Goal: Task Accomplishment & Management: Use online tool/utility

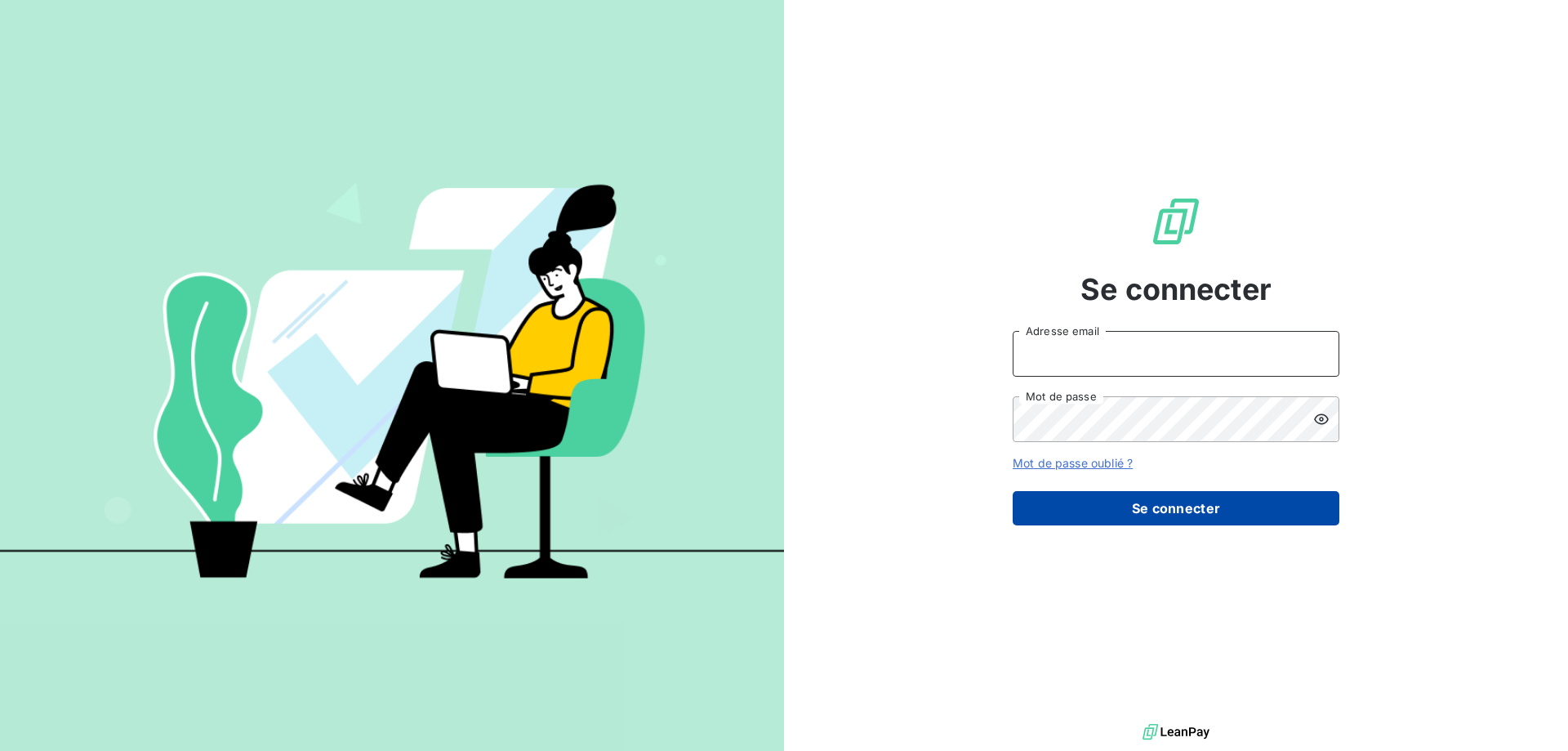
type input "abouges@accecit.com"
click at [1169, 507] on button "Se connecter" at bounding box center [1176, 508] width 327 height 34
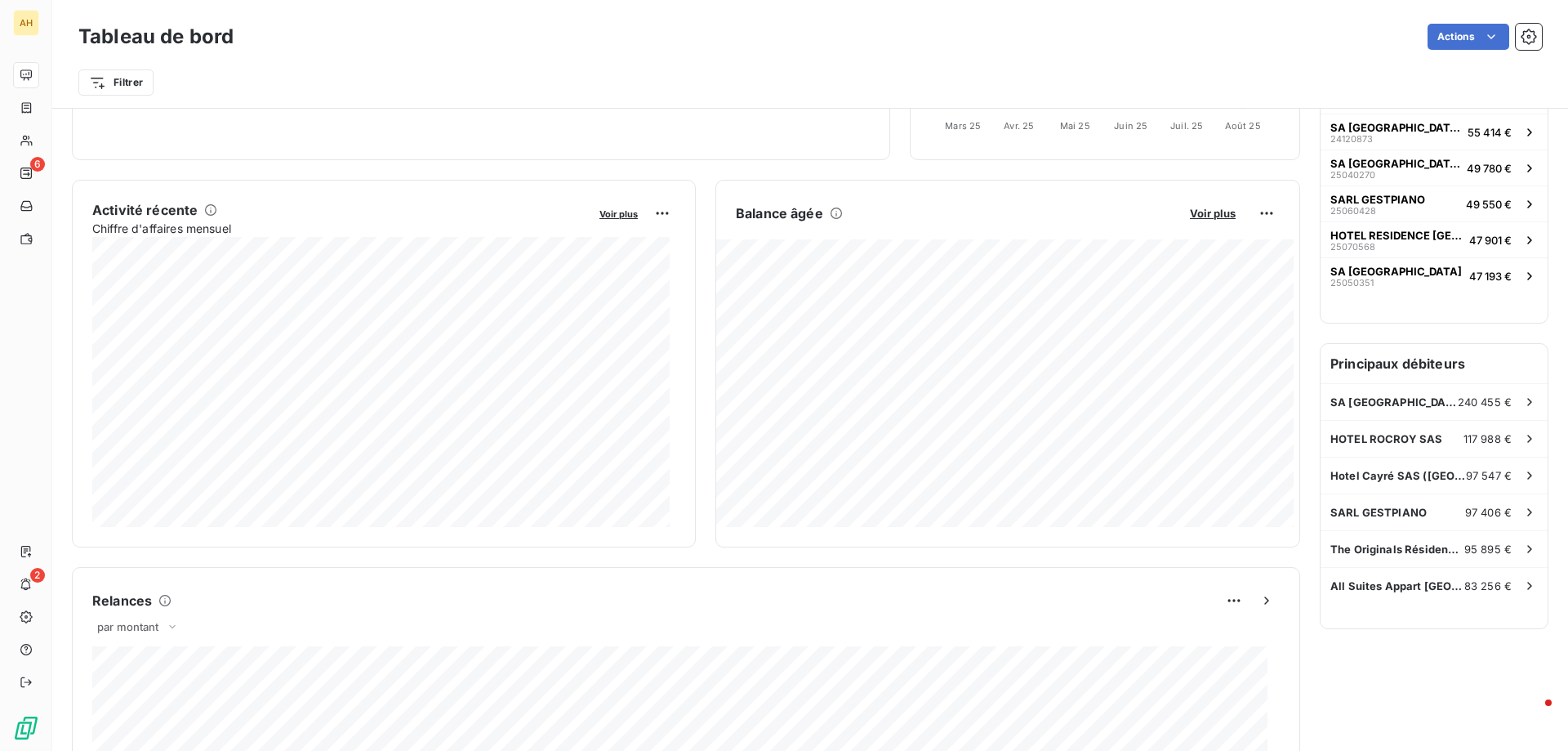
scroll to position [246, 0]
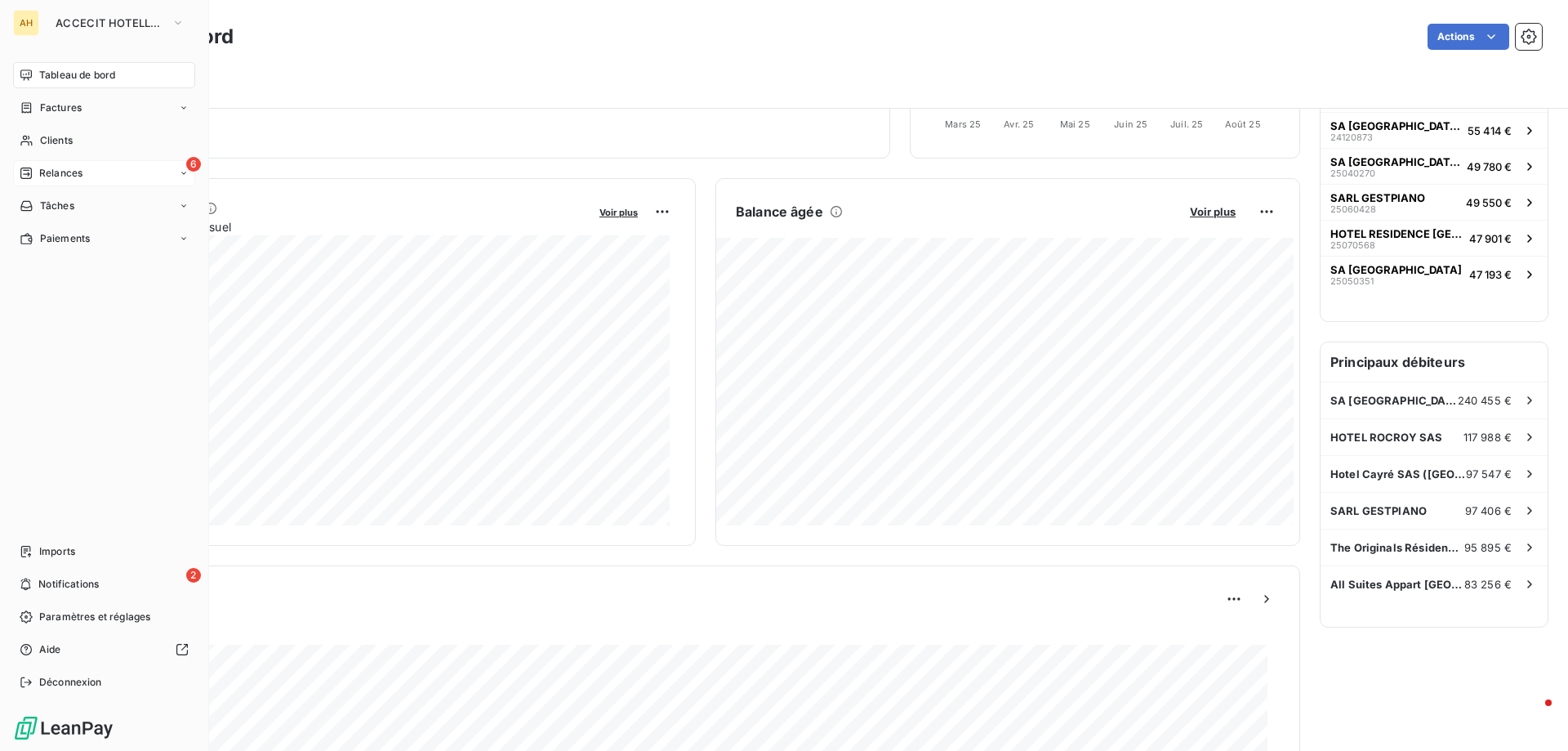
click at [80, 166] on span "Relances" at bounding box center [61, 173] width 43 height 14
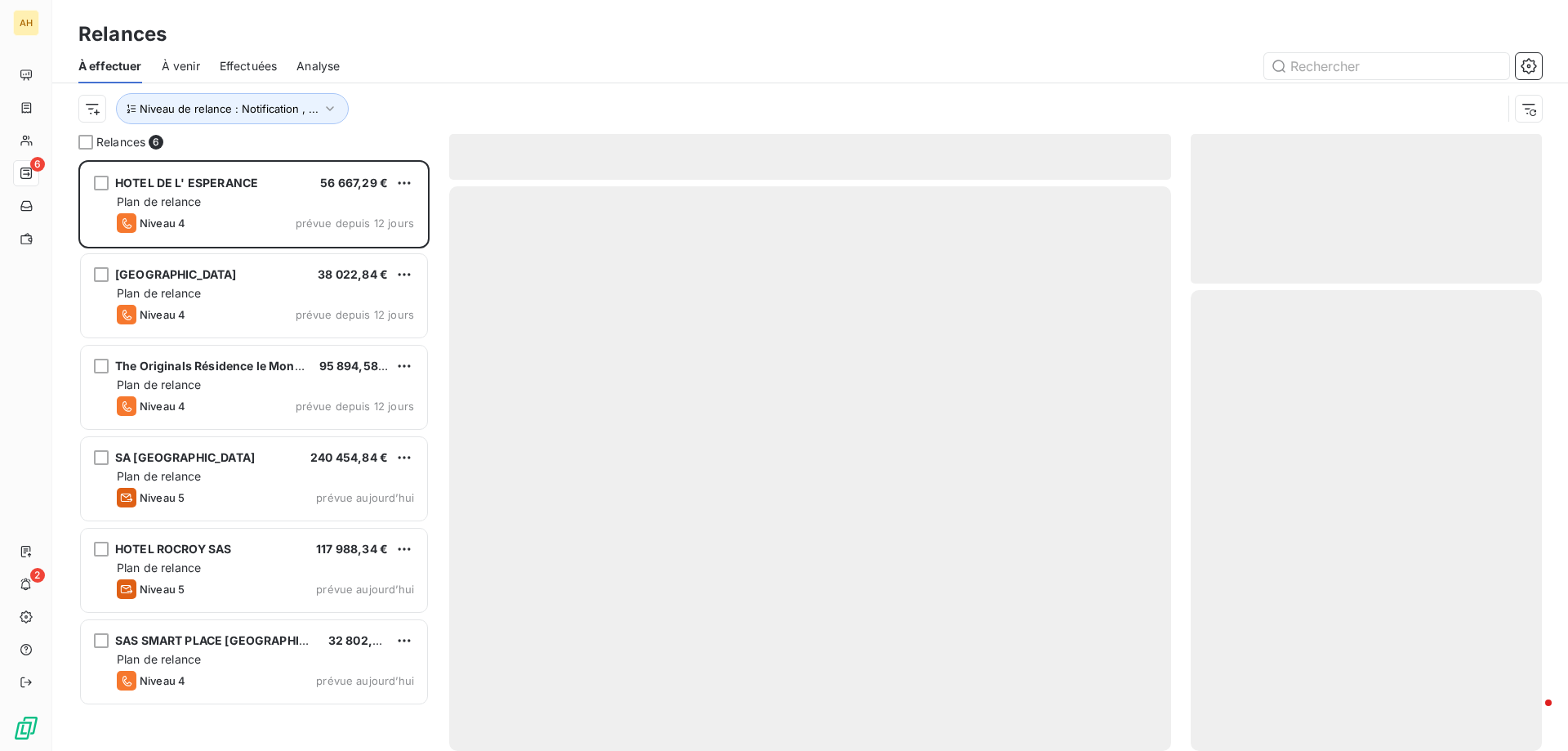
scroll to position [578, 339]
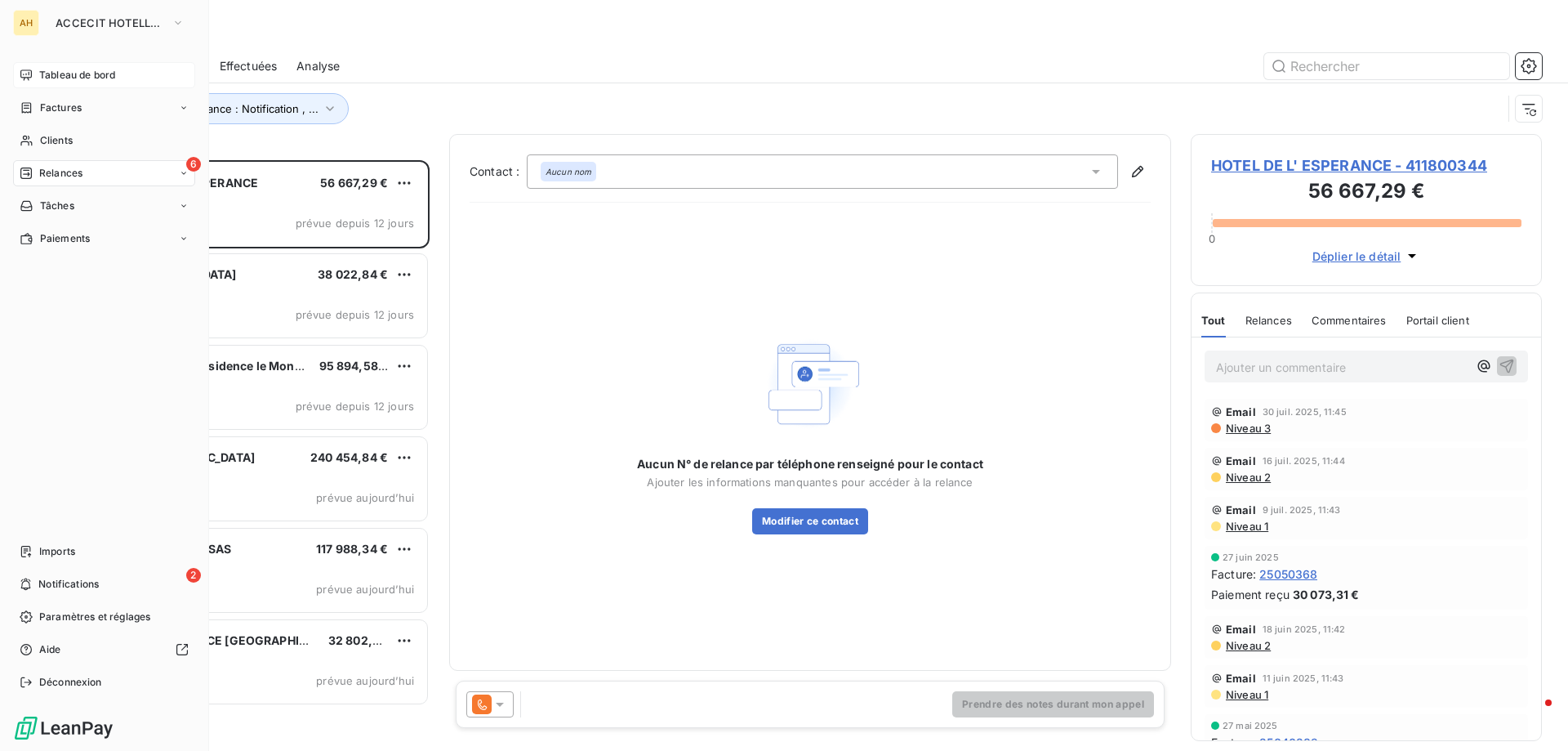
click at [56, 74] on span "Tableau de bord" at bounding box center [77, 75] width 76 height 14
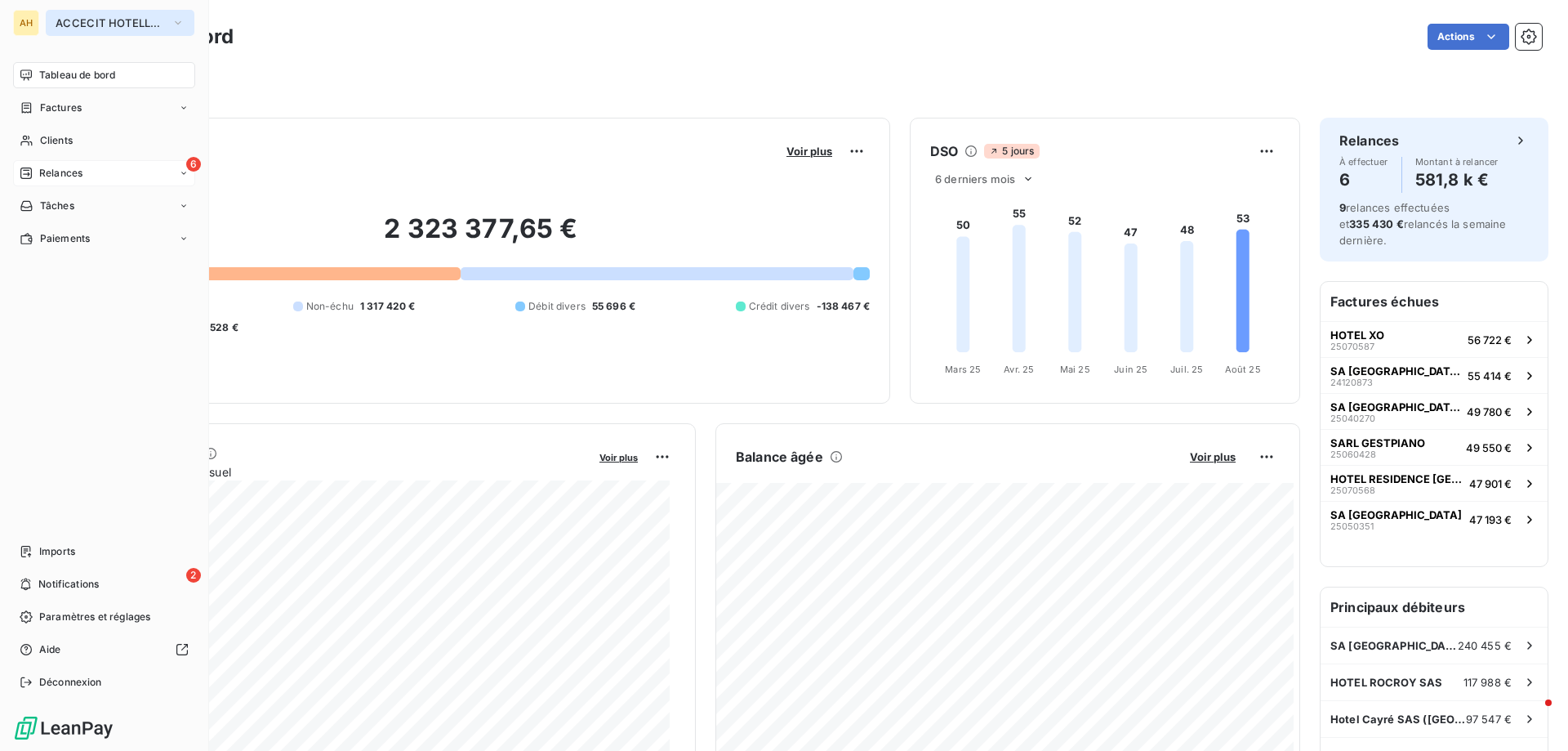
click at [84, 27] on span "ACCECIT HOTELLERIE" at bounding box center [111, 23] width 110 height 14
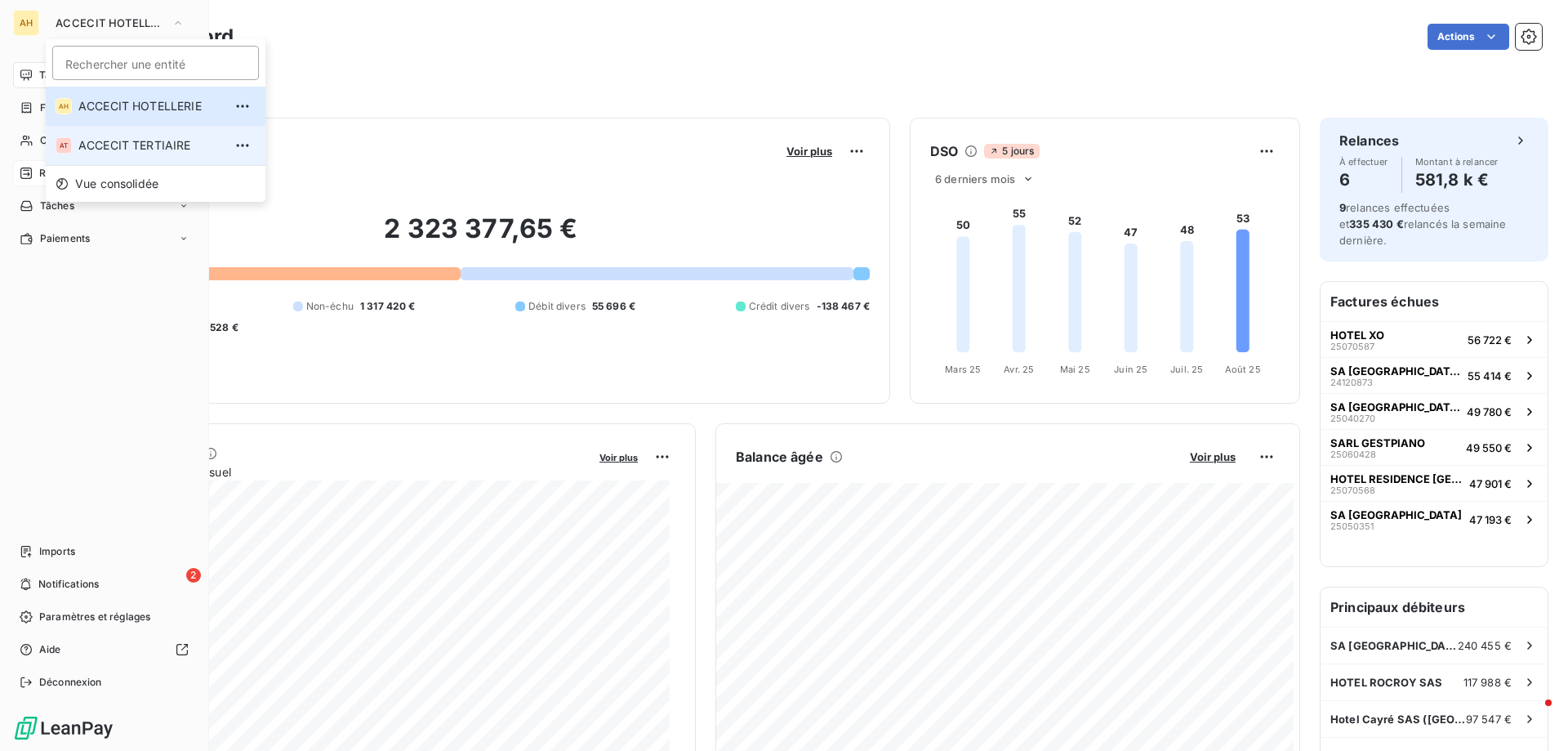
click at [132, 146] on span "ACCECIT TERTIAIRE" at bounding box center [150, 145] width 145 height 16
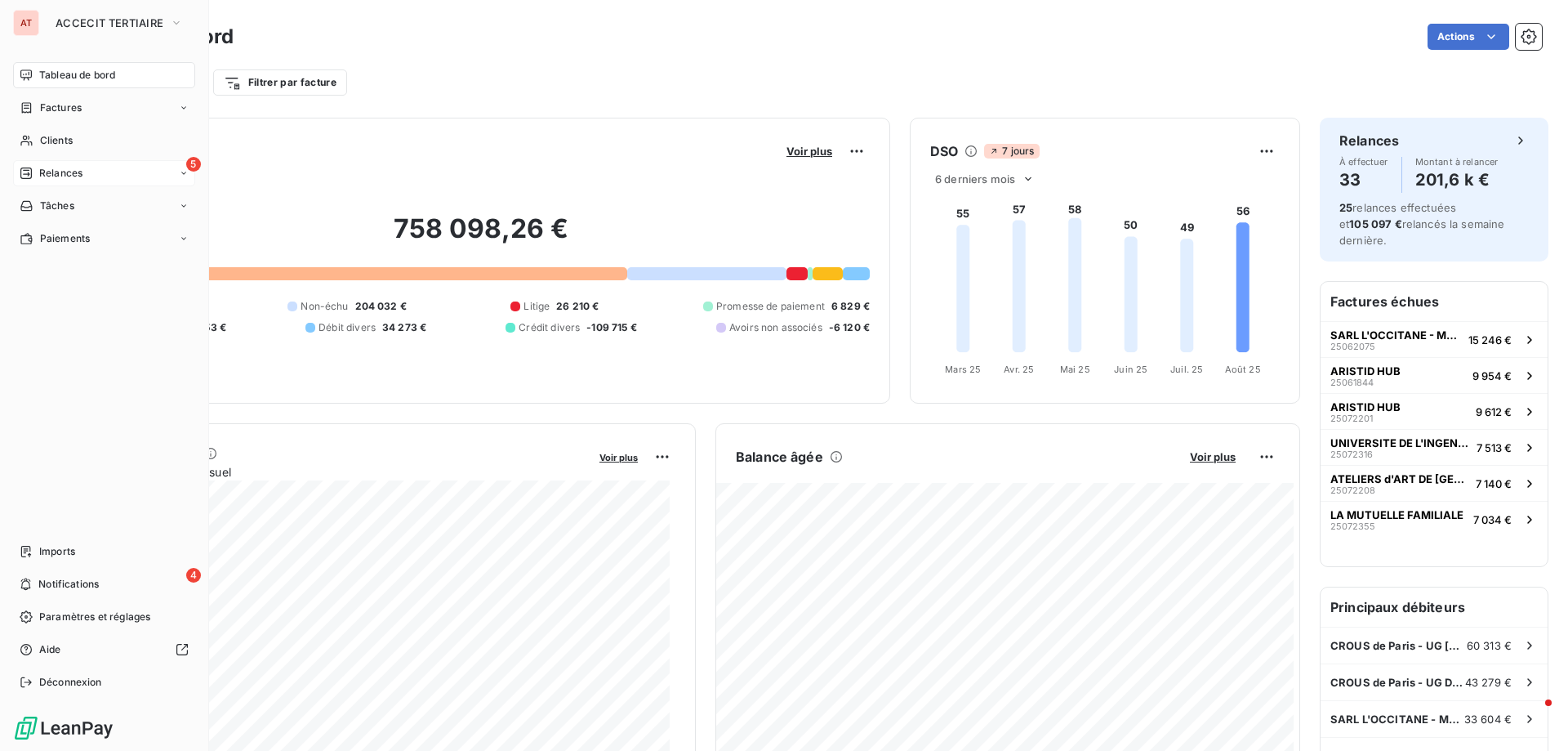
click at [44, 171] on span "Relances" at bounding box center [61, 173] width 43 height 14
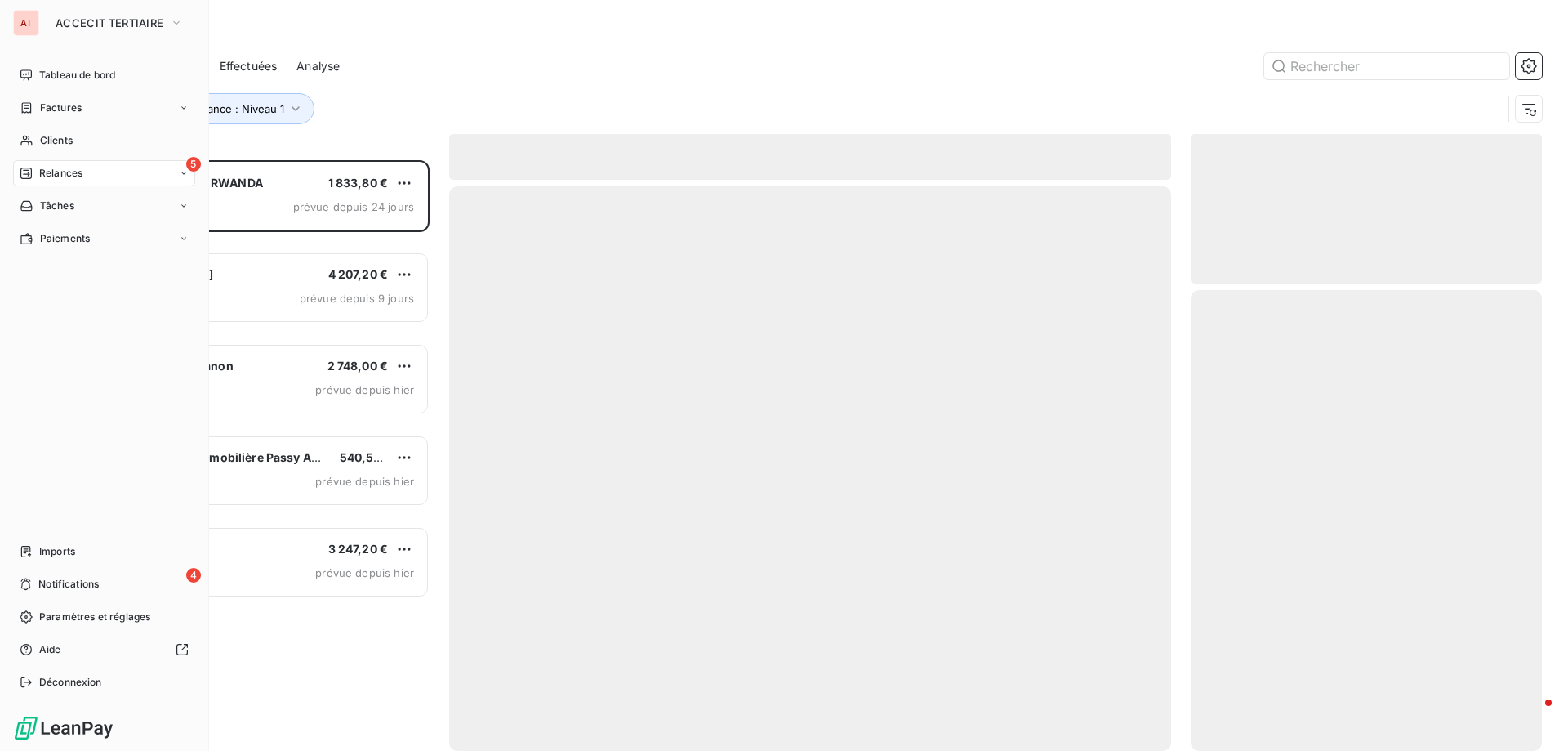
scroll to position [578, 339]
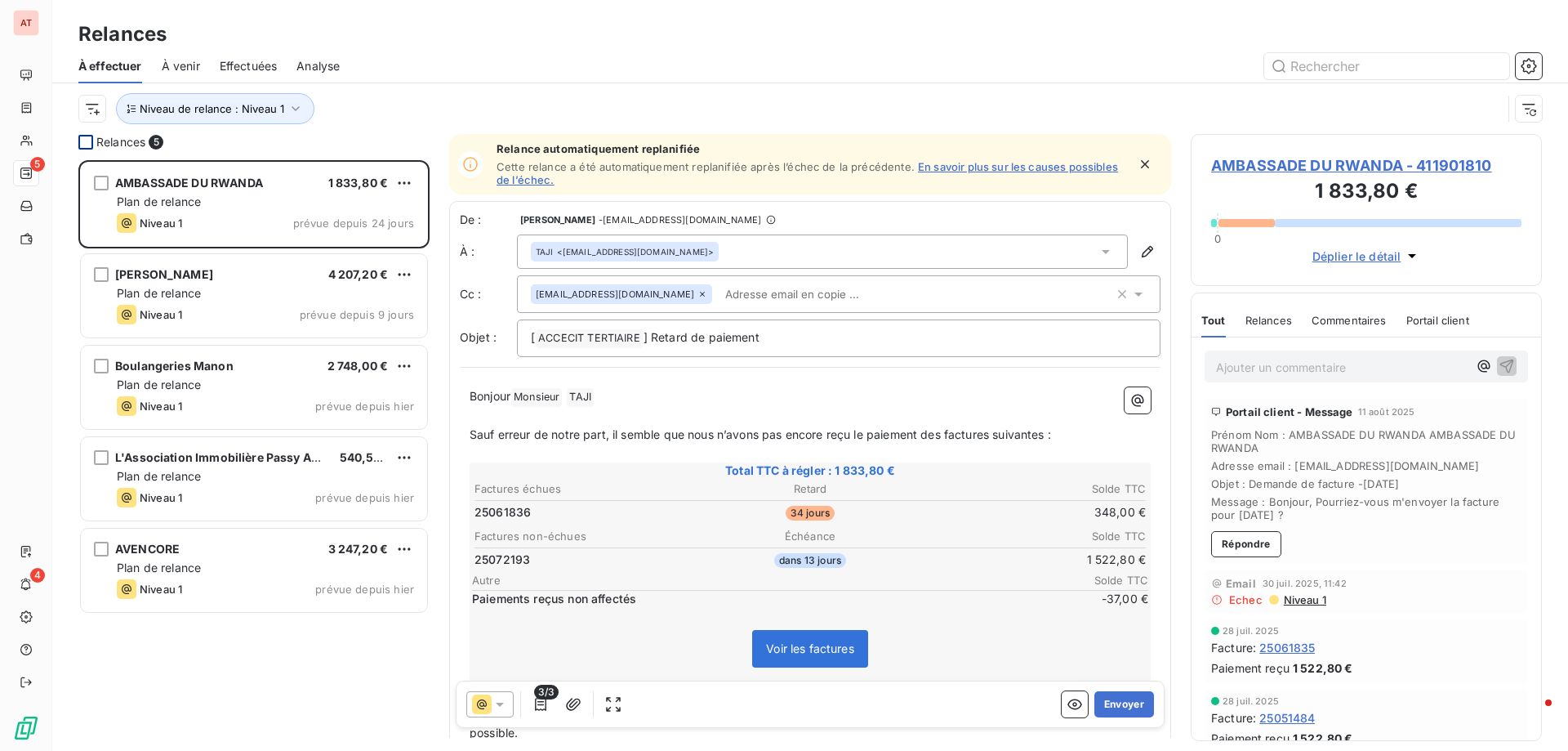
click at [86, 144] on div at bounding box center [86, 142] width 14 height 14
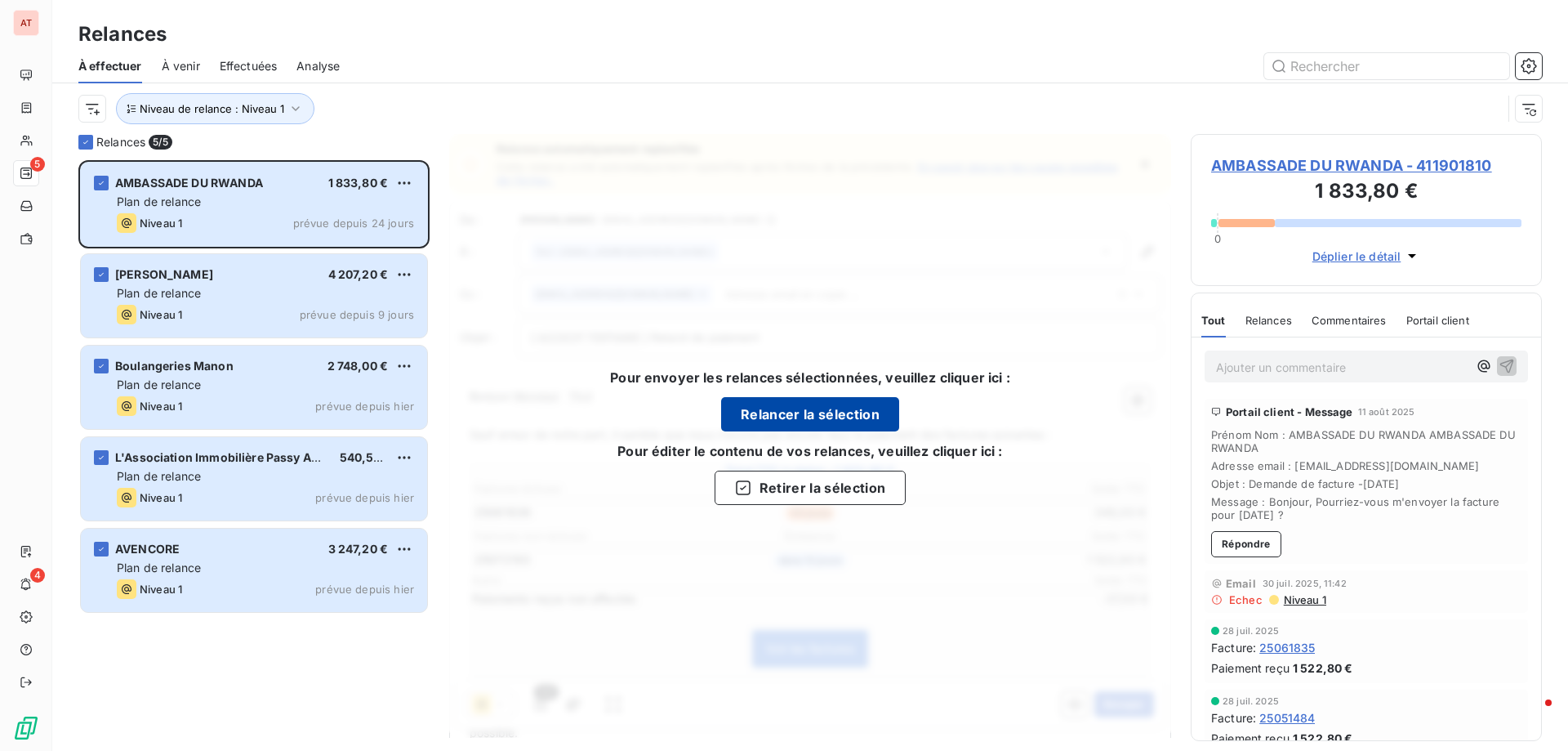
click at [826, 412] on button "Relancer la sélection" at bounding box center [810, 414] width 178 height 34
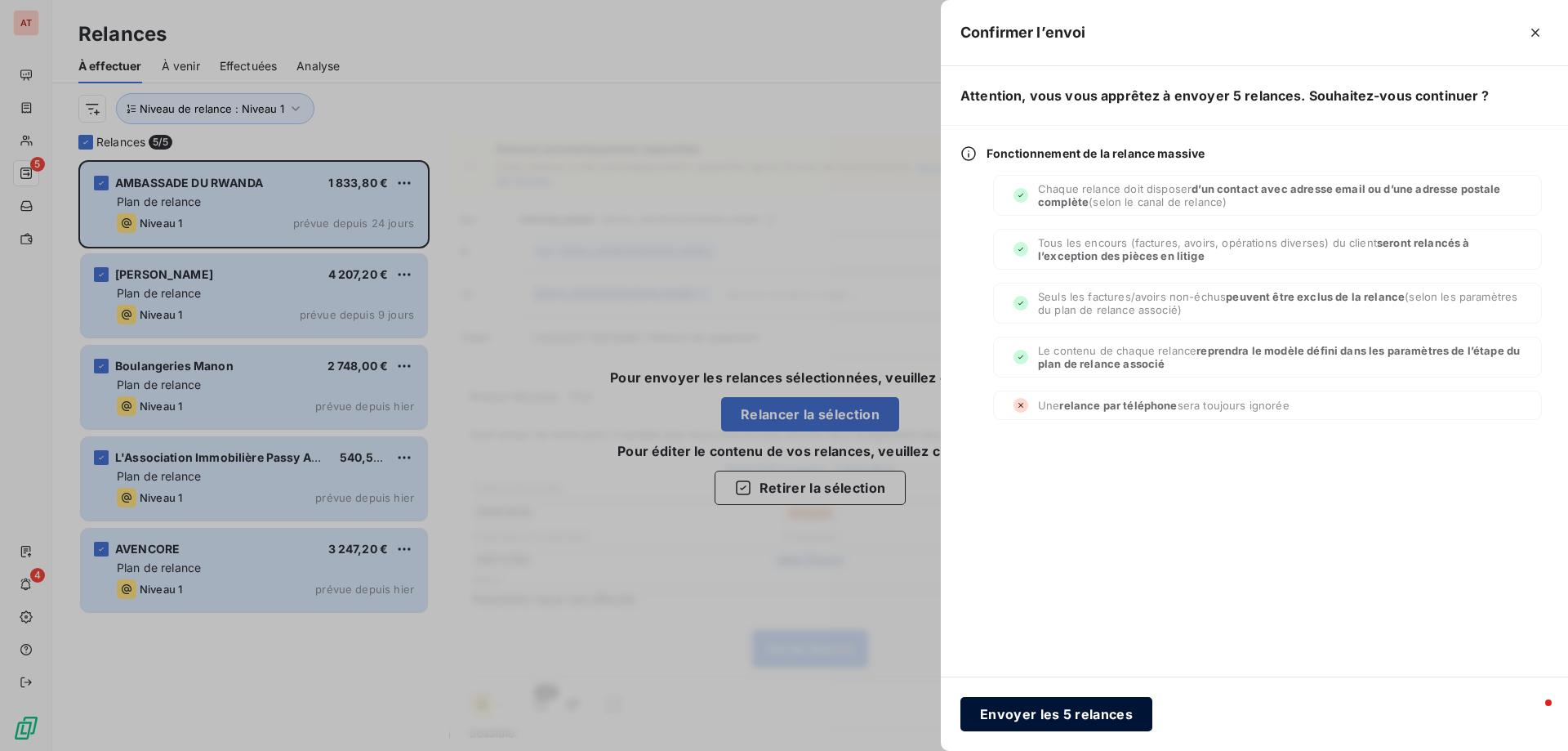
click at [1055, 716] on button "Envoyer les 5 relances" at bounding box center [1056, 714] width 192 height 34
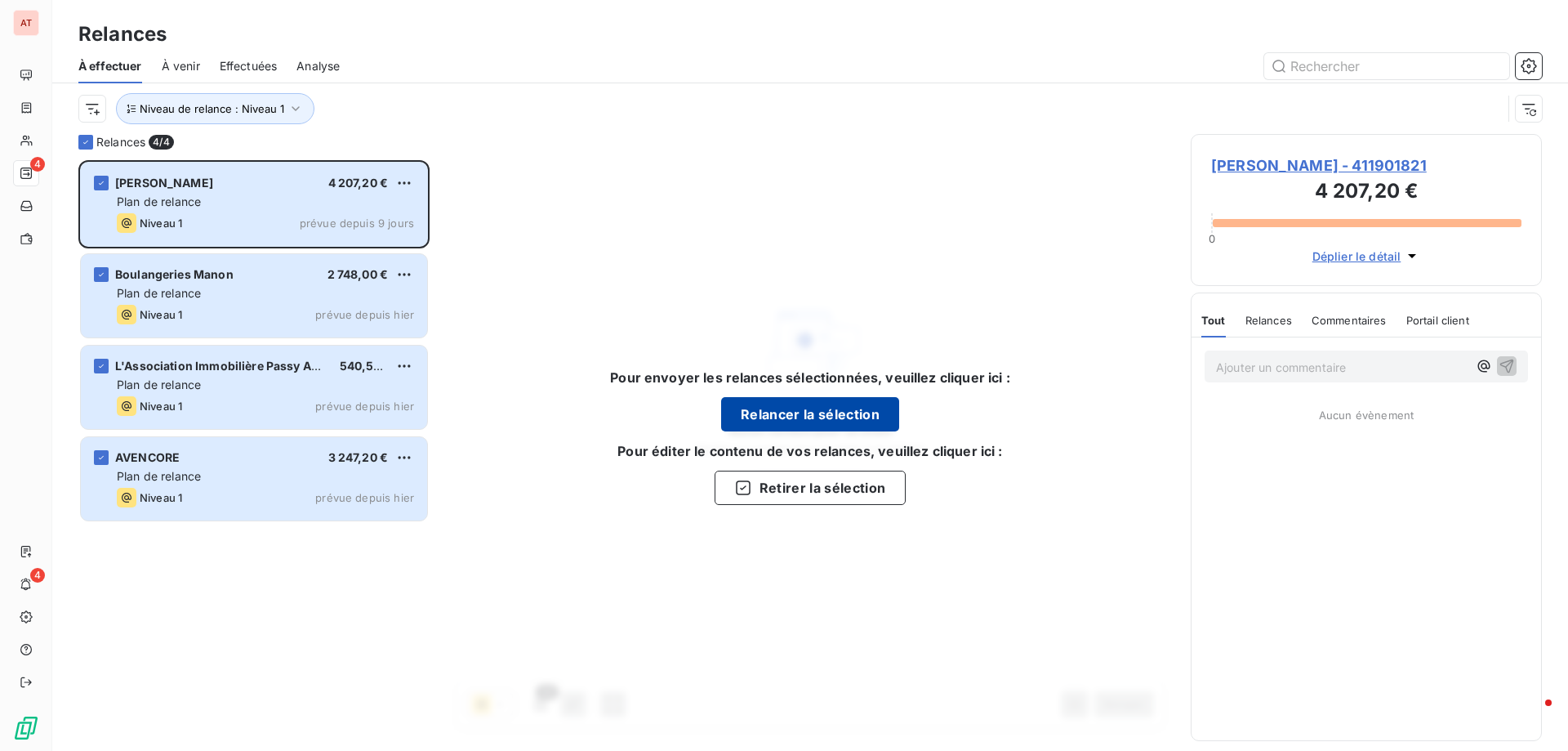
click at [795, 410] on button "Relancer la sélection" at bounding box center [810, 414] width 178 height 34
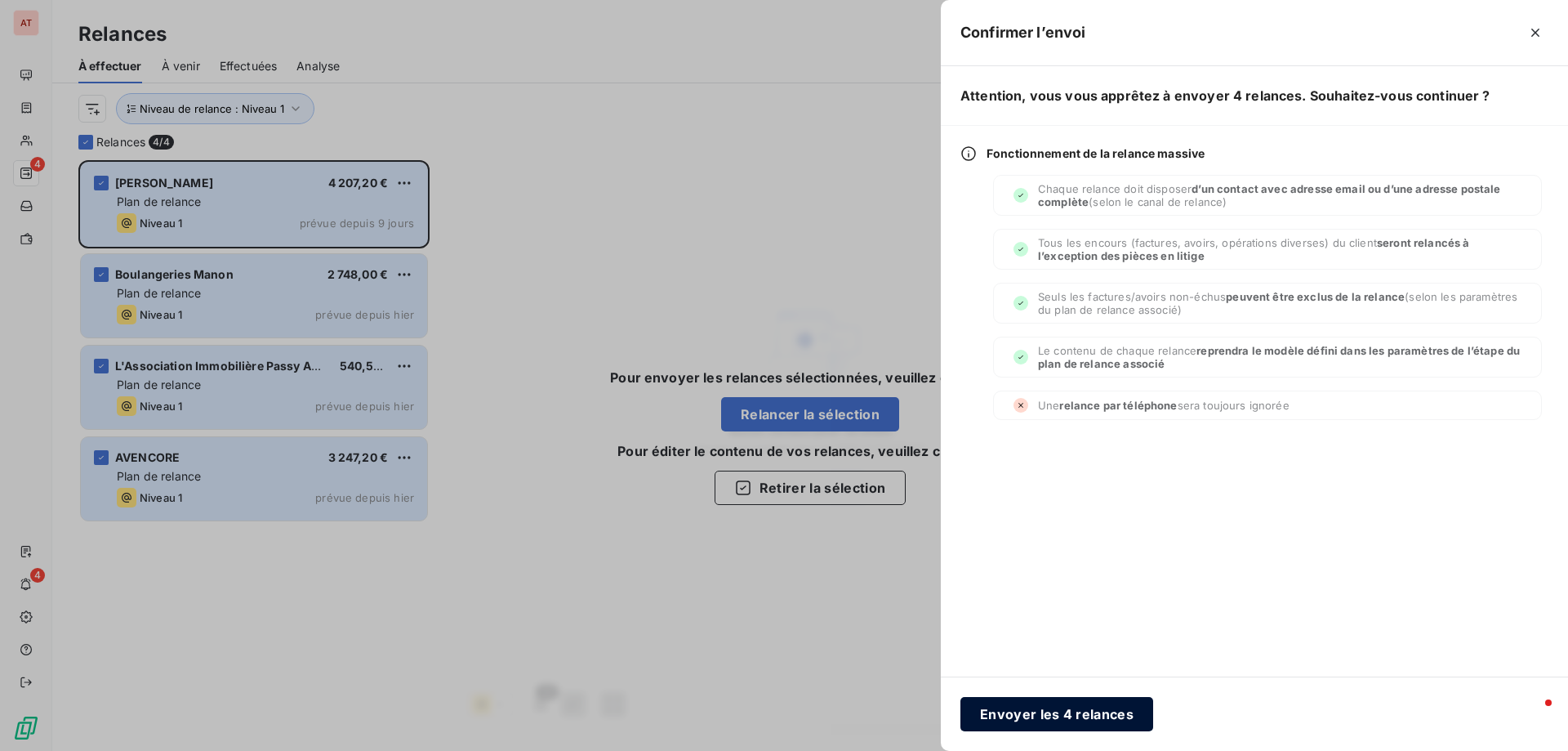
click at [1084, 709] on button "Envoyer les 4 relances" at bounding box center [1057, 714] width 193 height 34
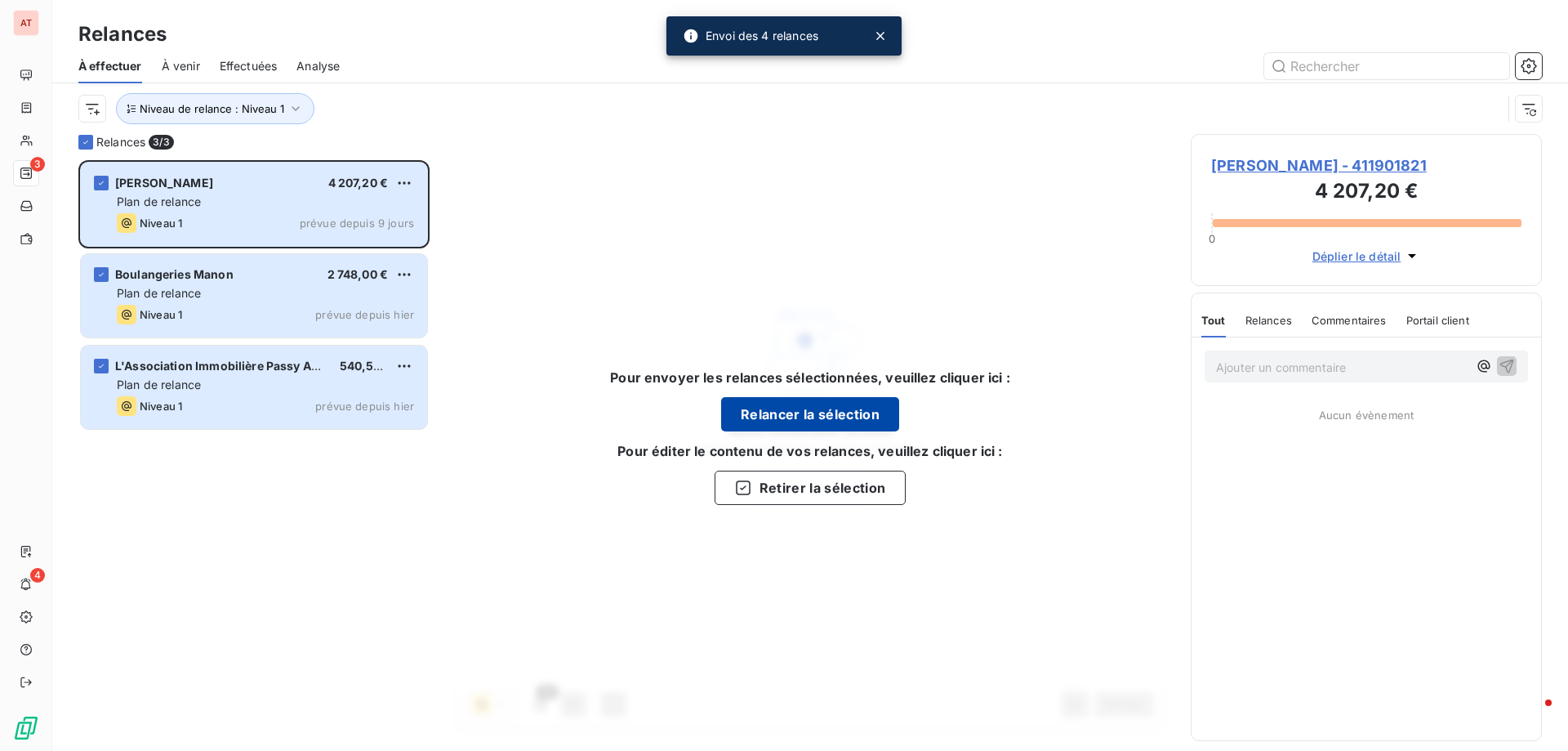
click at [846, 409] on button "Relancer la sélection" at bounding box center [810, 414] width 178 height 34
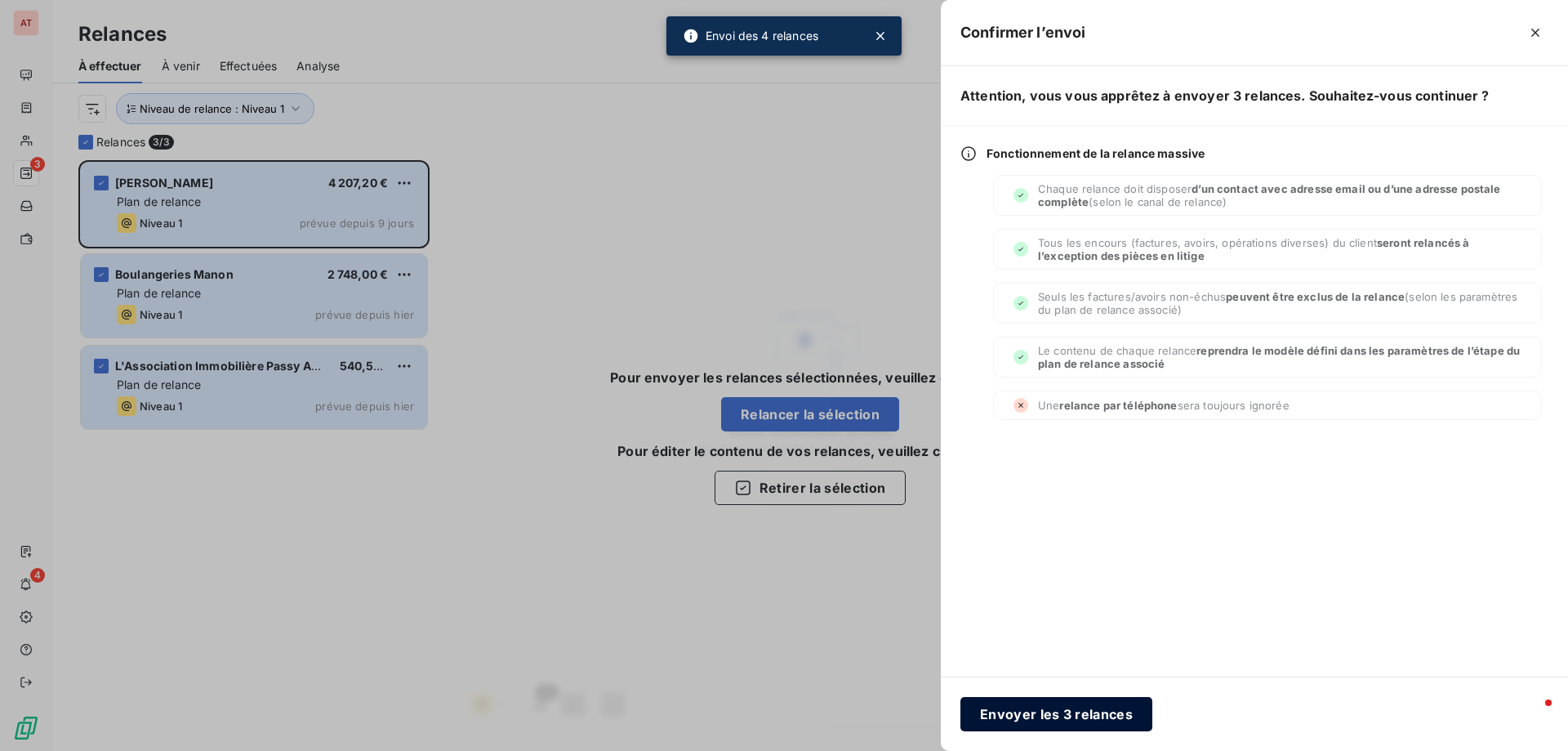
click at [1055, 713] on button "Envoyer les 3 relances" at bounding box center [1056, 714] width 192 height 34
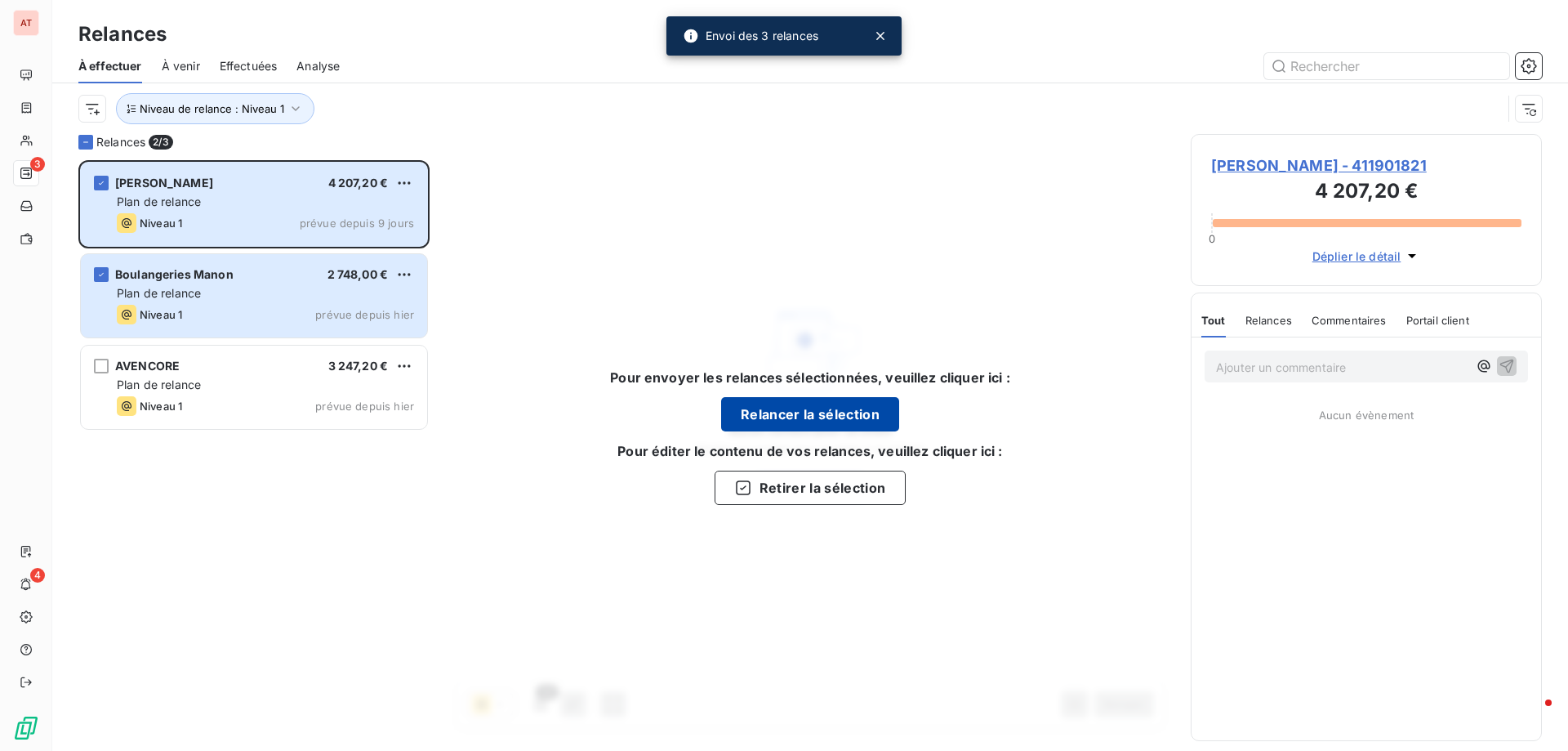
click at [816, 412] on button "Relancer la sélection" at bounding box center [810, 414] width 178 height 34
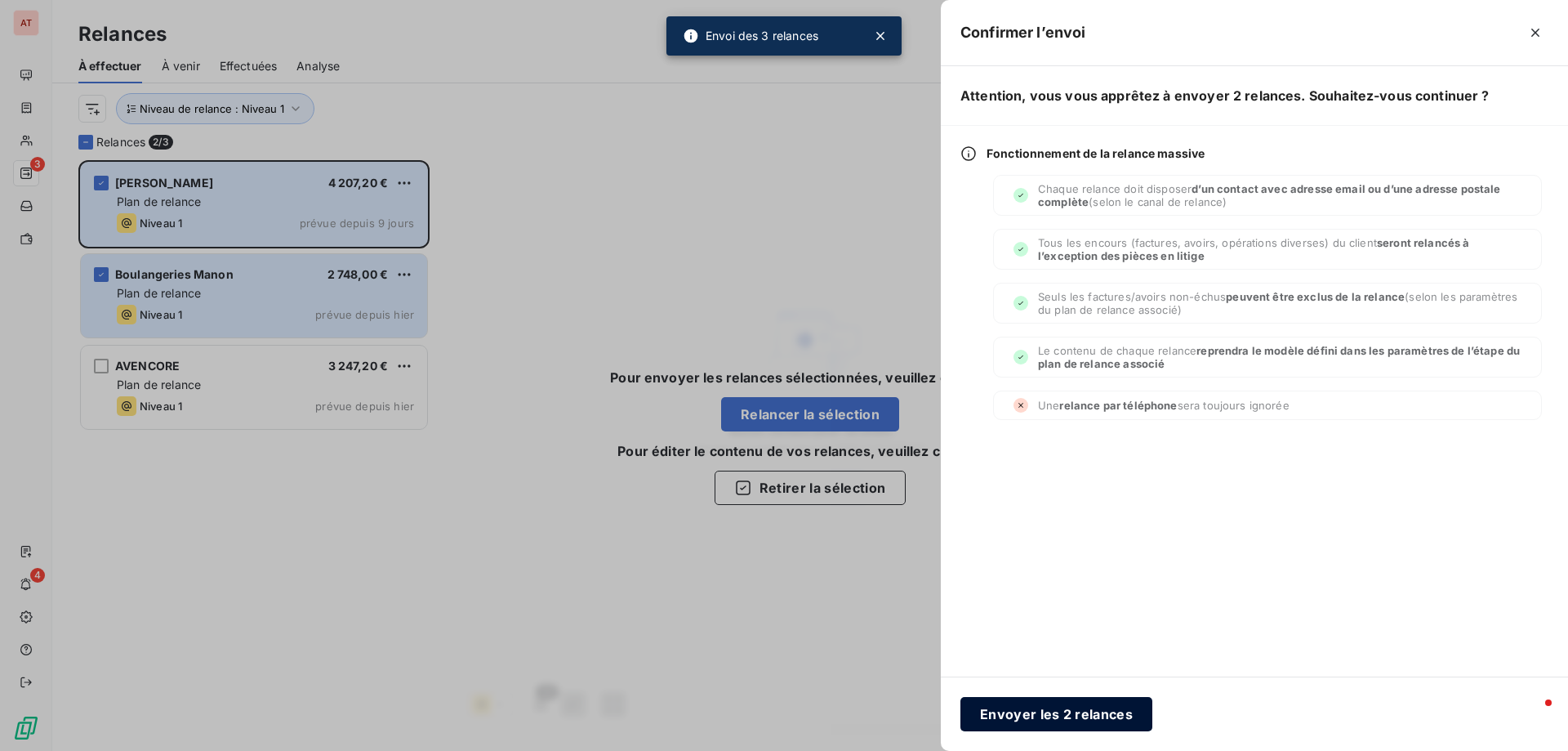
click at [1044, 715] on button "Envoyer les 2 relances" at bounding box center [1056, 714] width 192 height 34
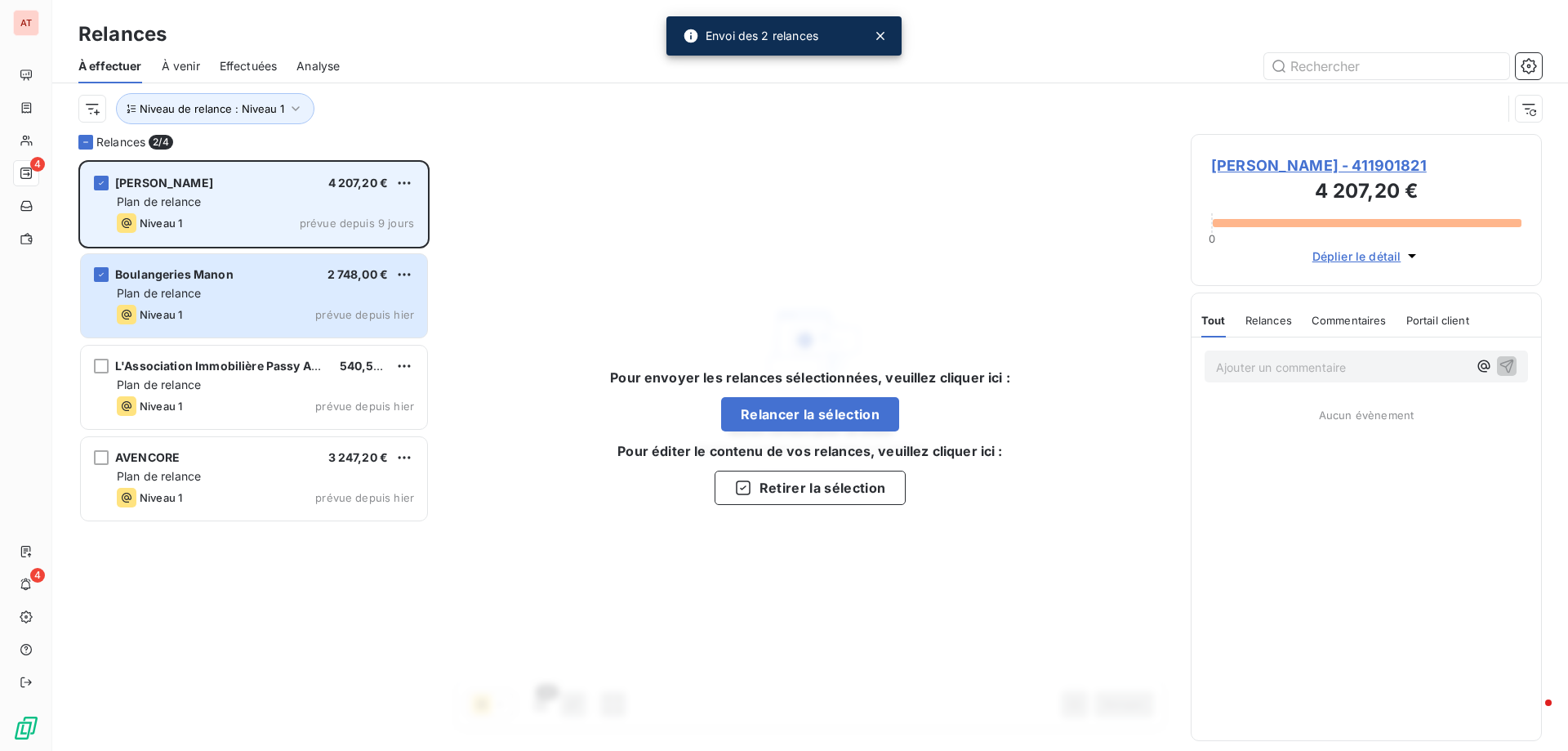
click at [249, 207] on div "Plan de relance" at bounding box center [266, 202] width 297 height 16
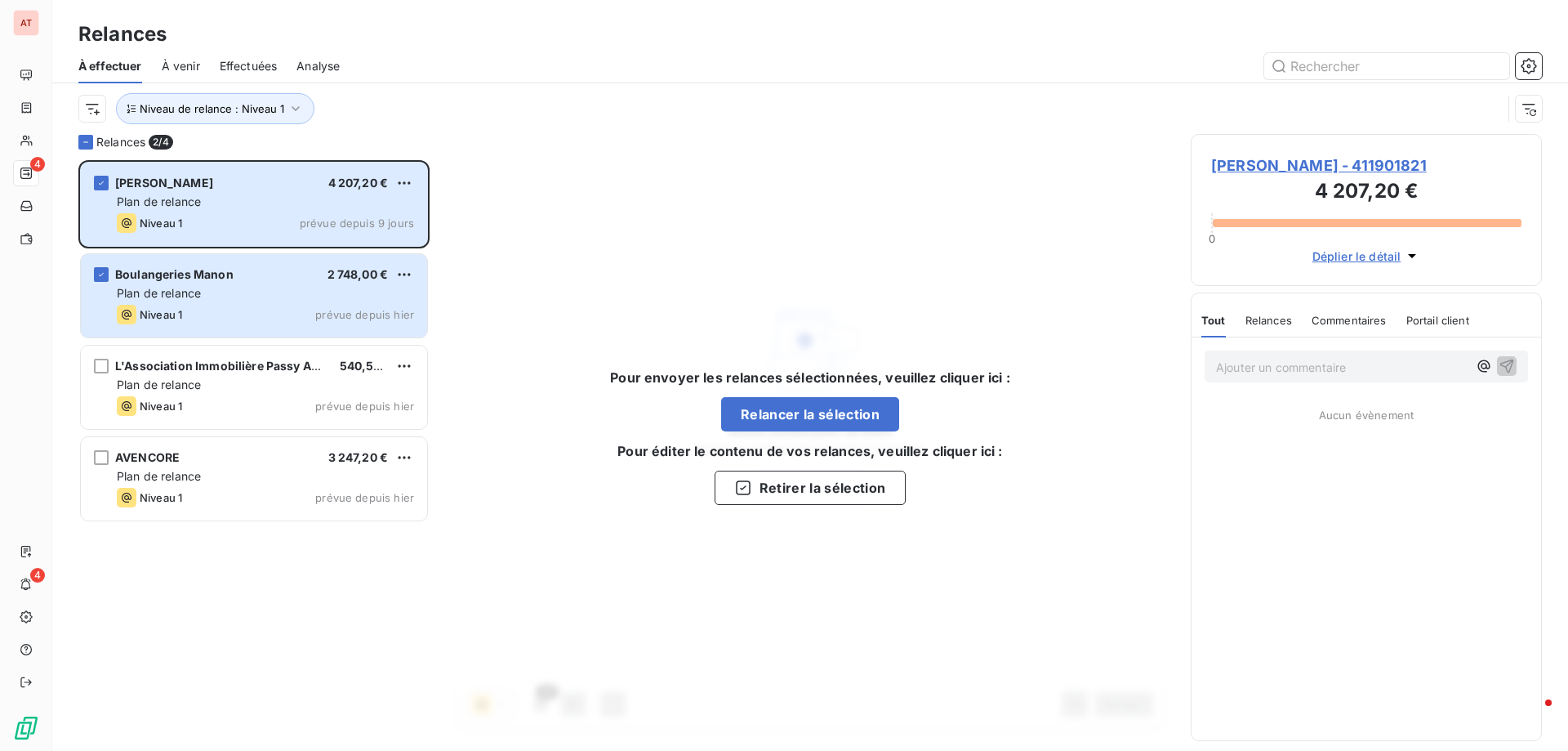
click at [805, 259] on div "Pour envoyer les relances sélectionnées, veuillez cliquer ici : Relancer la sél…" at bounding box center [810, 436] width 722 height 604
click at [841, 417] on button "Relancer la sélection" at bounding box center [810, 414] width 178 height 34
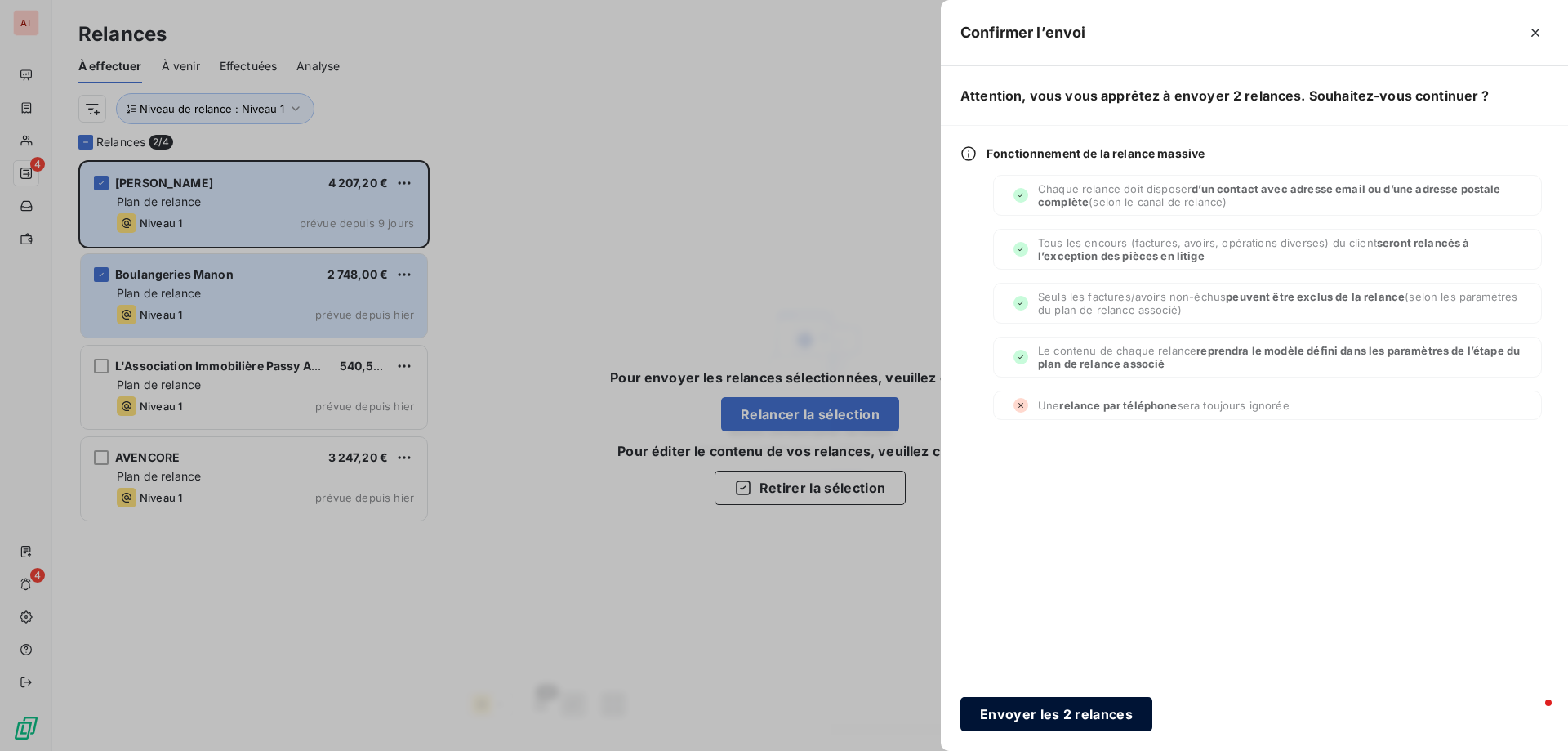
click at [1053, 710] on button "Envoyer les 2 relances" at bounding box center [1056, 714] width 192 height 34
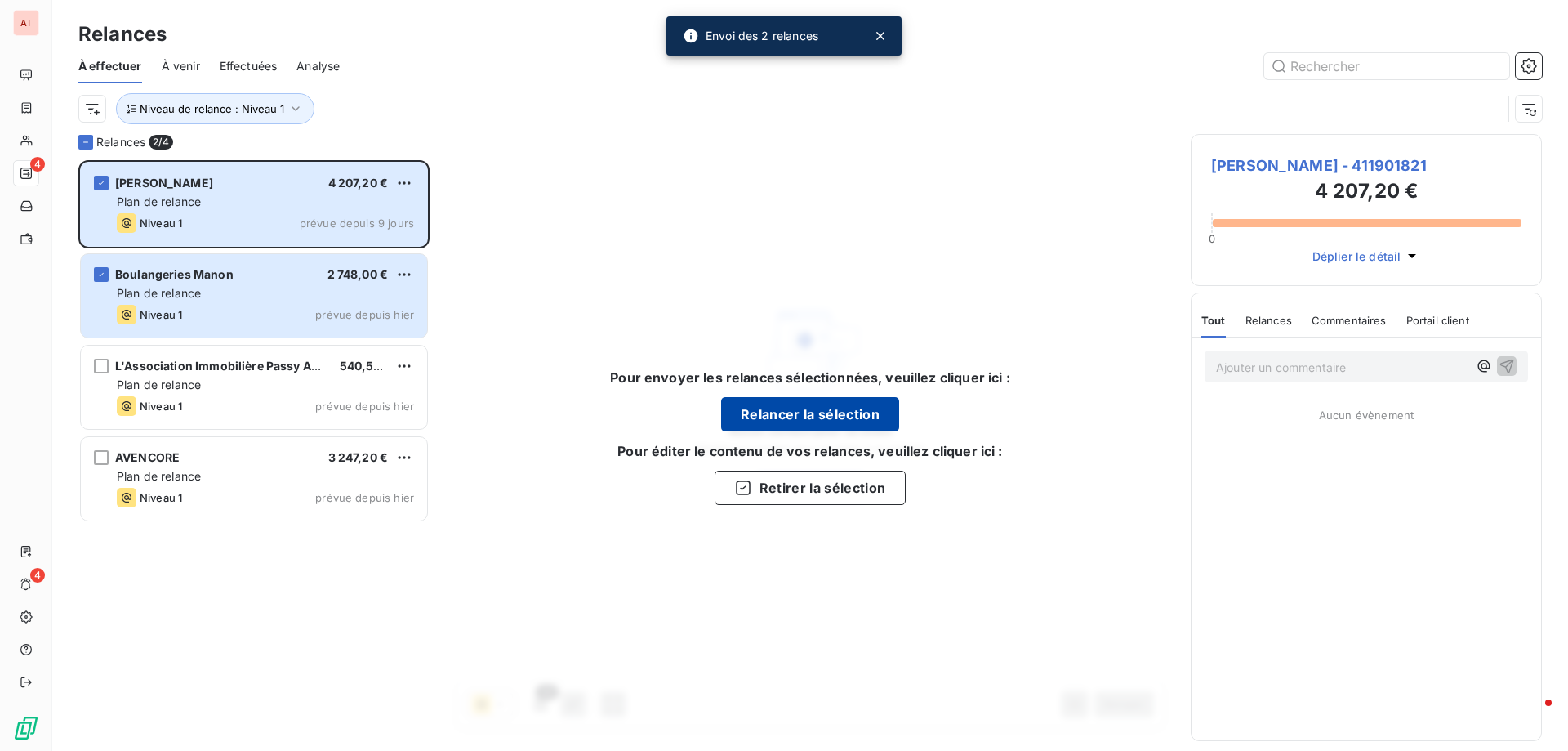
click at [820, 405] on button "Relancer la sélection" at bounding box center [810, 414] width 178 height 34
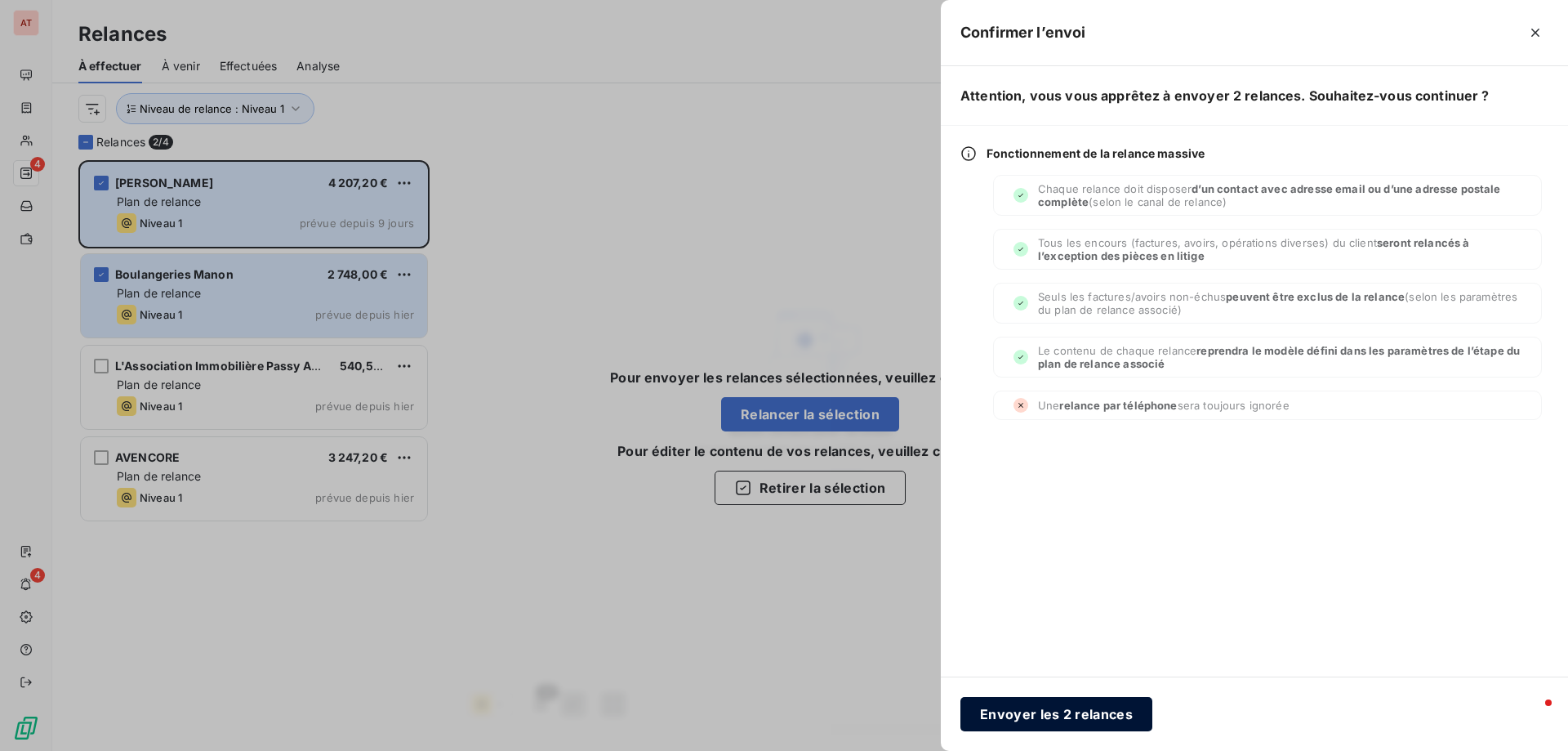
click at [1069, 705] on button "Envoyer les 2 relances" at bounding box center [1056, 714] width 192 height 34
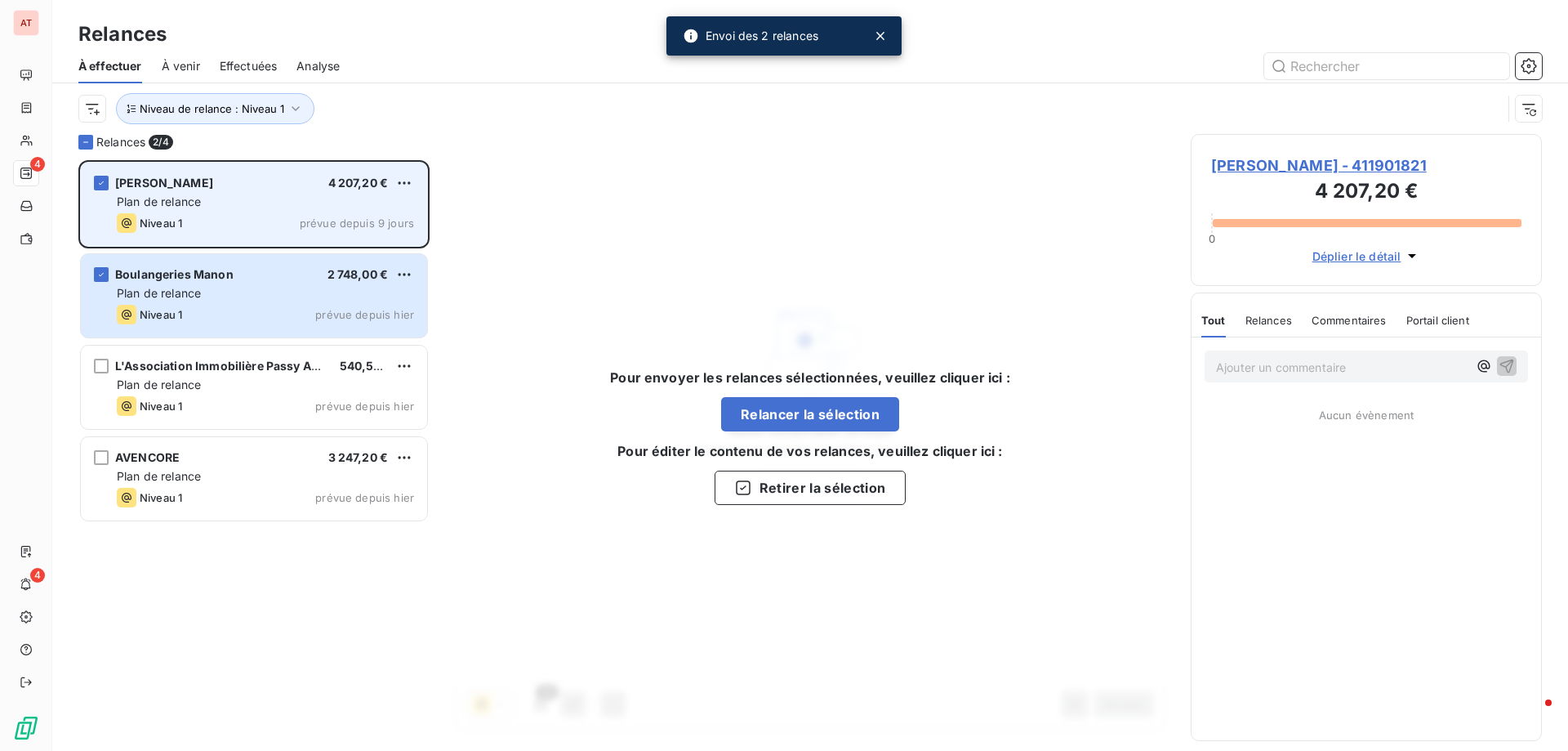
click at [141, 184] on span "JW ANDERSON" at bounding box center [164, 182] width 98 height 14
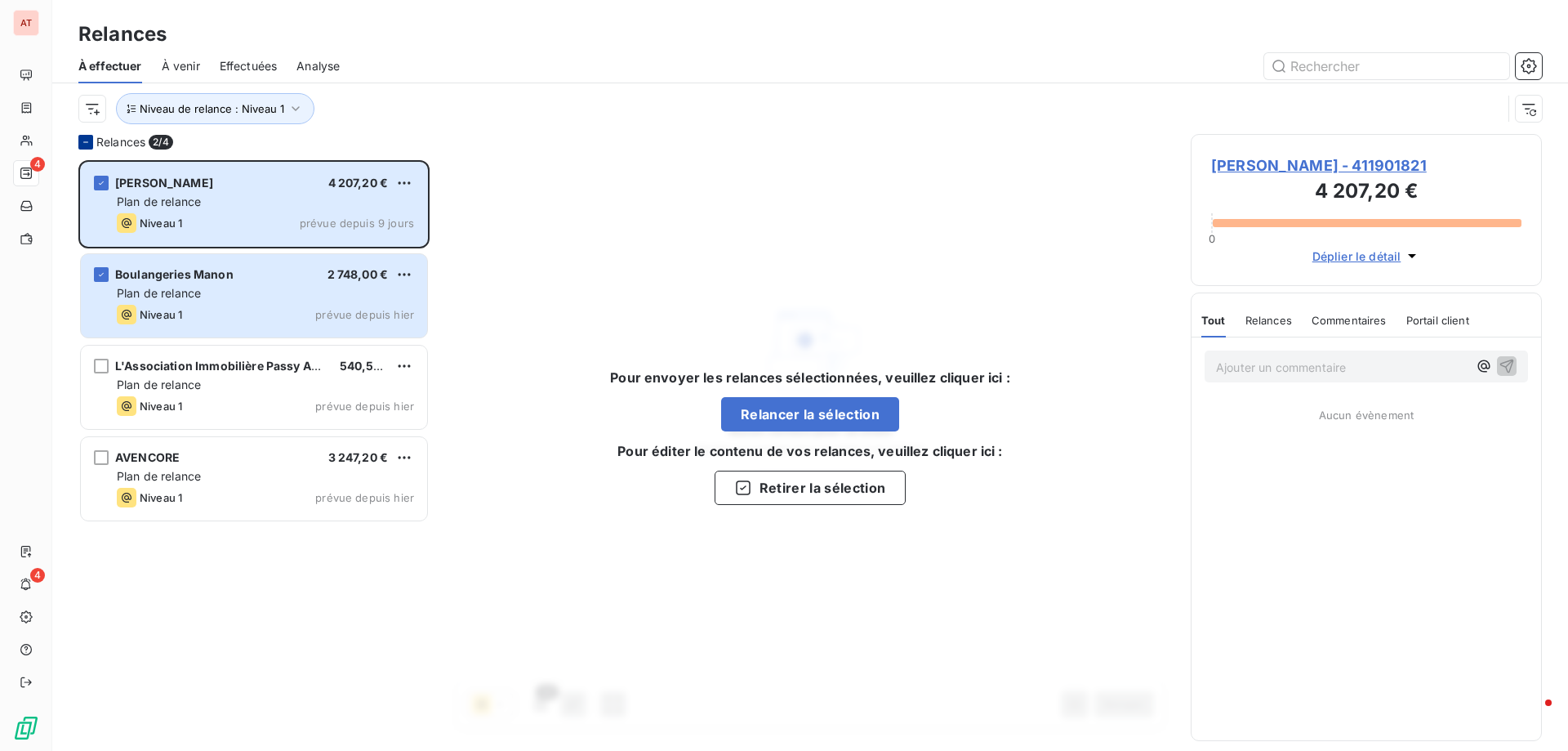
click at [90, 139] on icon at bounding box center [86, 141] width 10 height 10
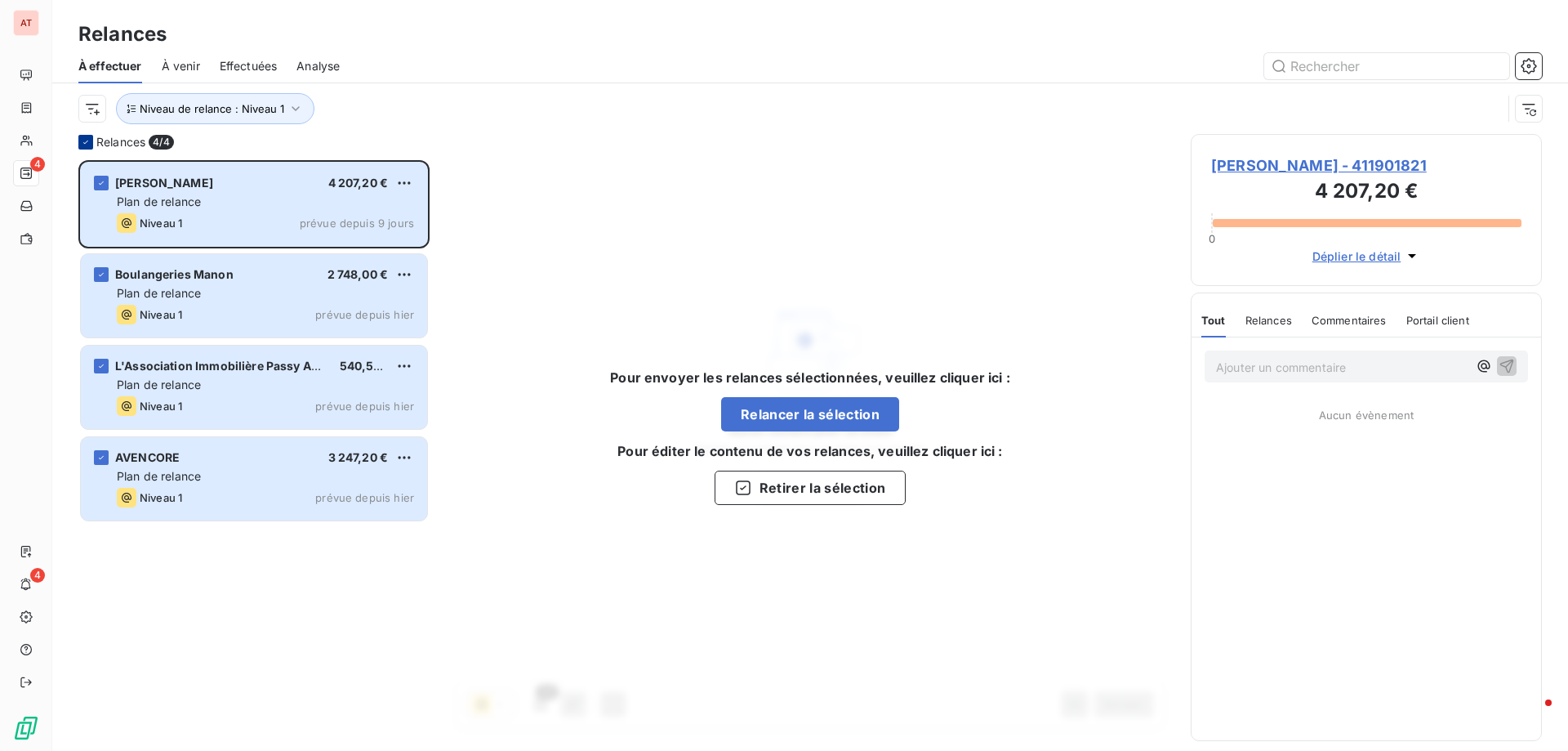
click at [88, 146] on icon at bounding box center [86, 141] width 10 height 10
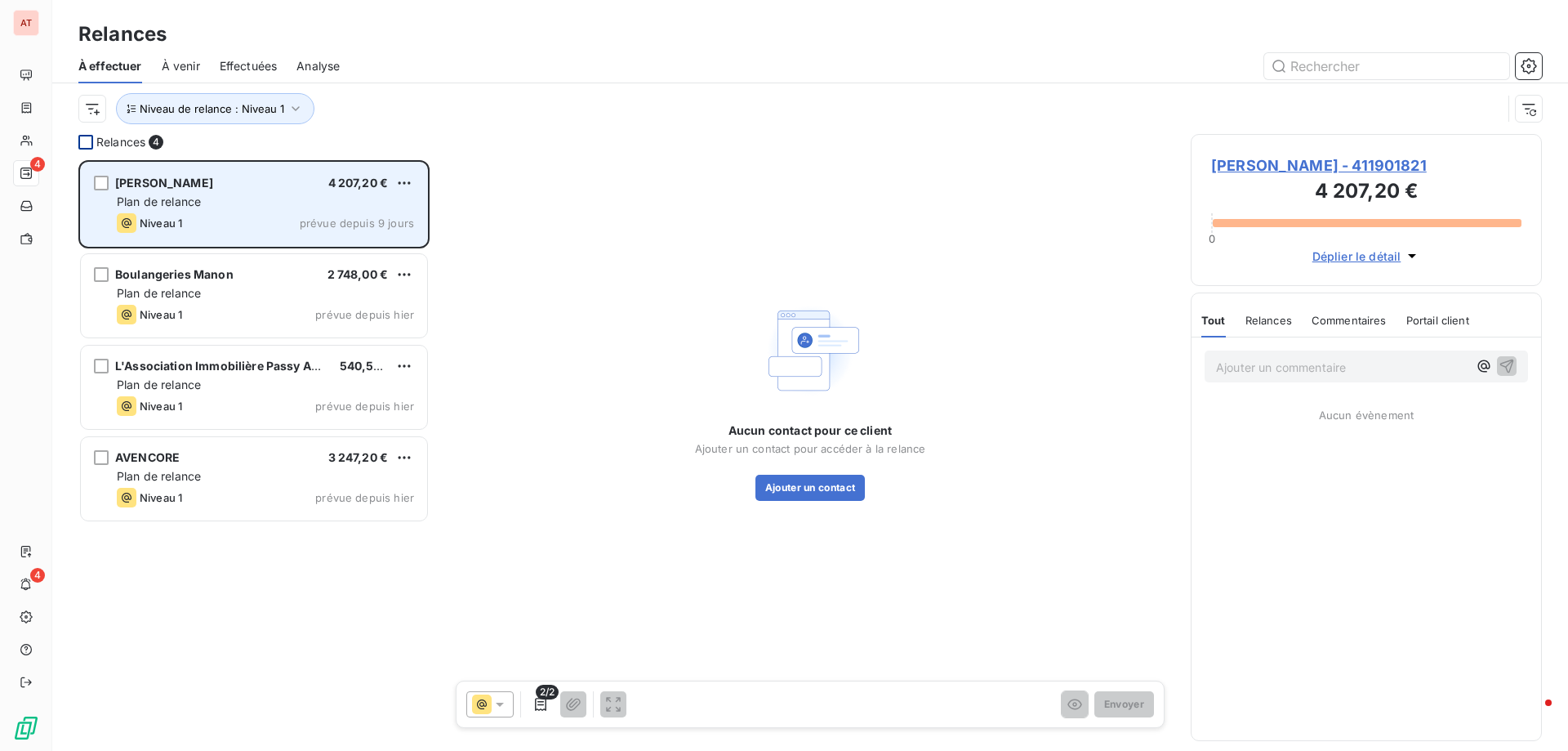
click at [275, 194] on div "Plan de relance" at bounding box center [266, 202] width 297 height 16
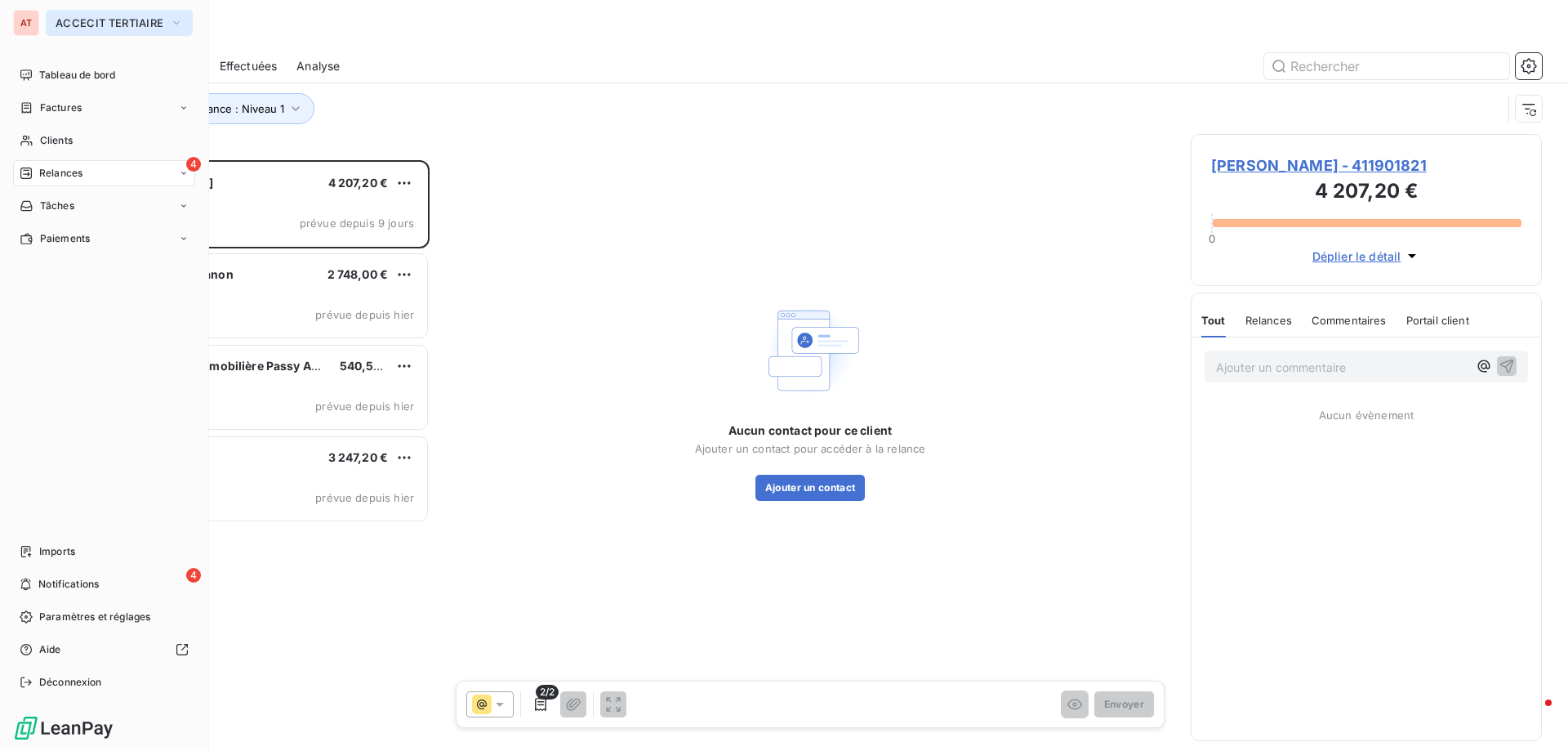
click at [86, 23] on span "ACCECIT TERTIAIRE" at bounding box center [110, 23] width 108 height 14
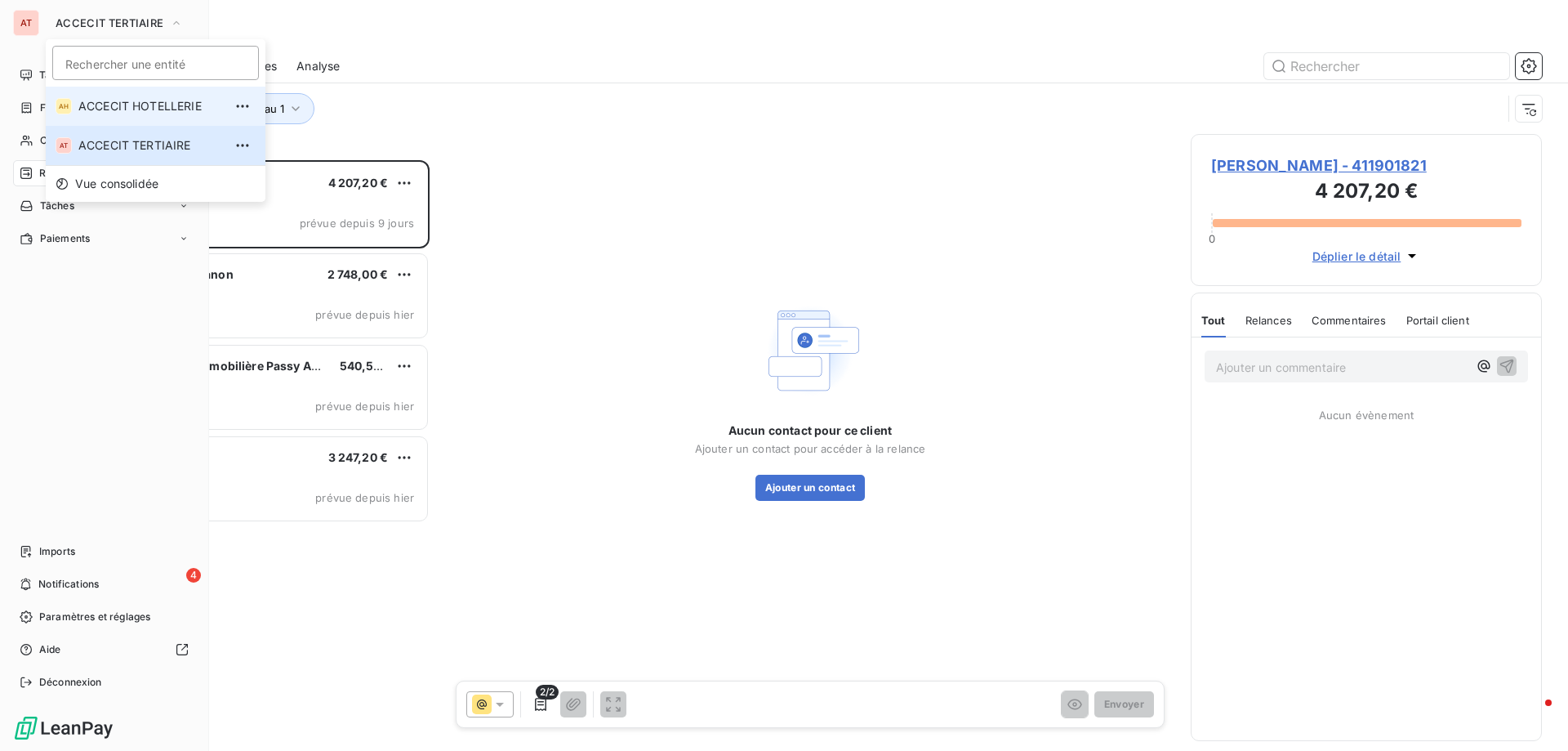
click at [153, 102] on span "ACCECIT HOTELLERIE" at bounding box center [150, 106] width 145 height 16
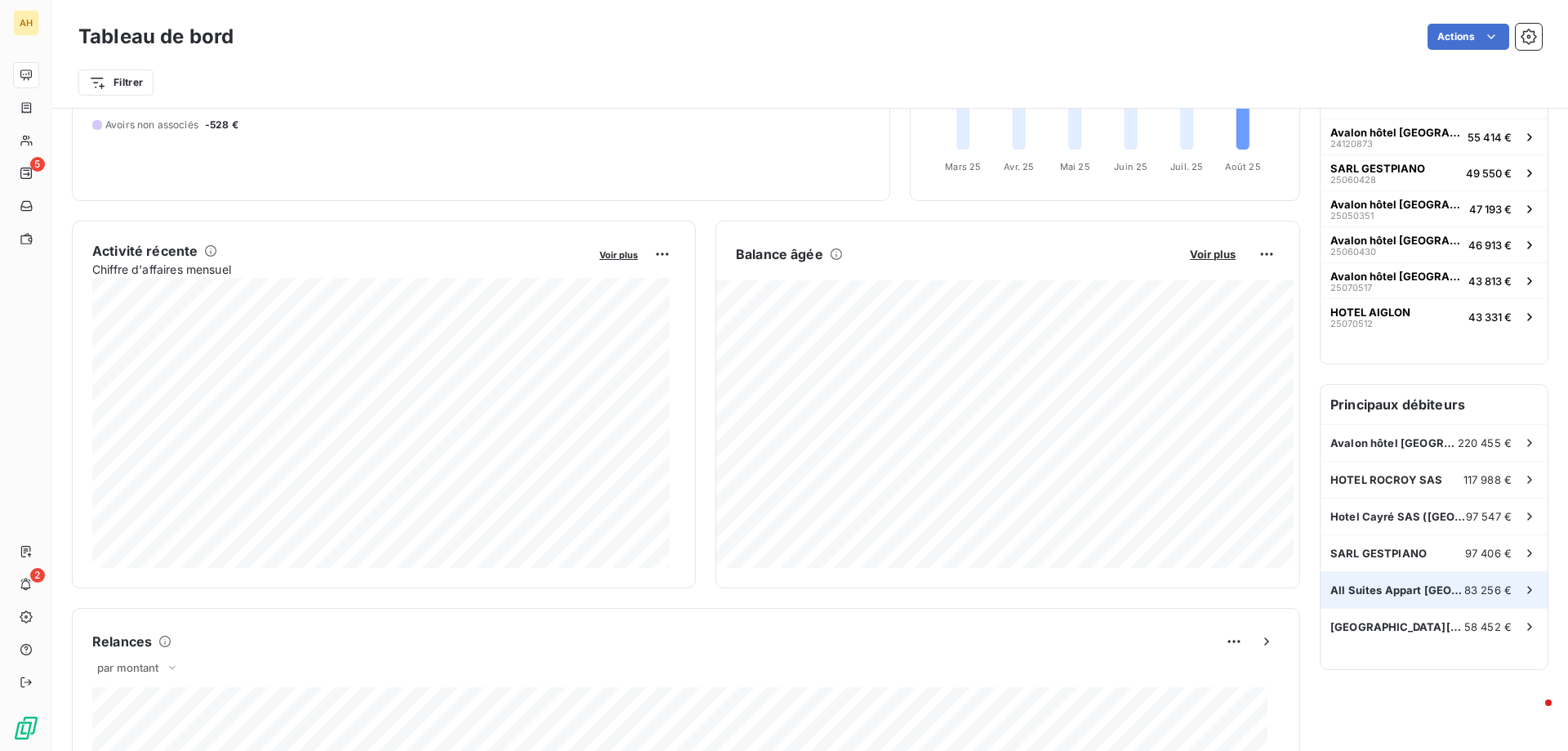
scroll to position [247, 0]
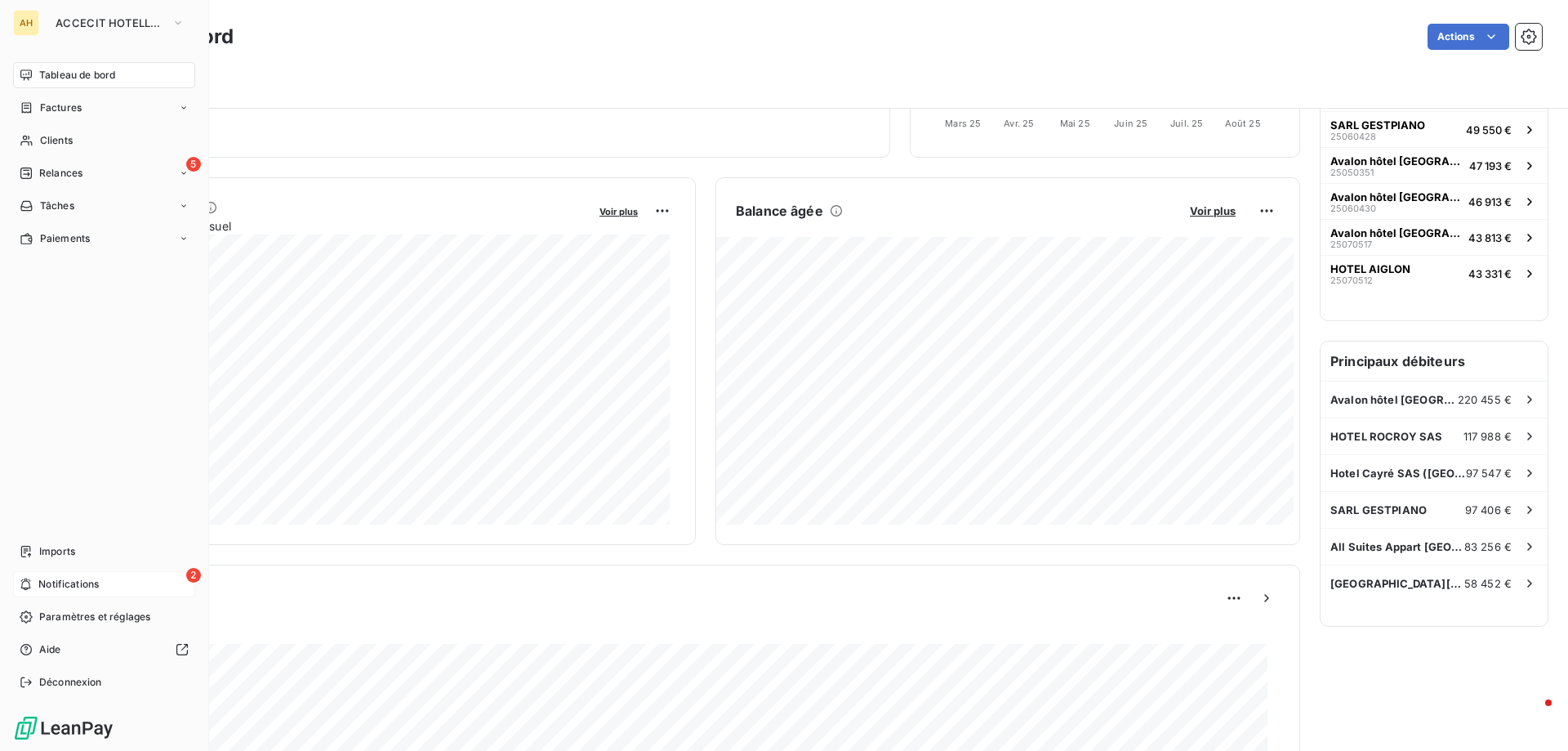
click at [142, 586] on div "2 Notifications" at bounding box center [104, 584] width 182 height 26
